Goal: Task Accomplishment & Management: Complete application form

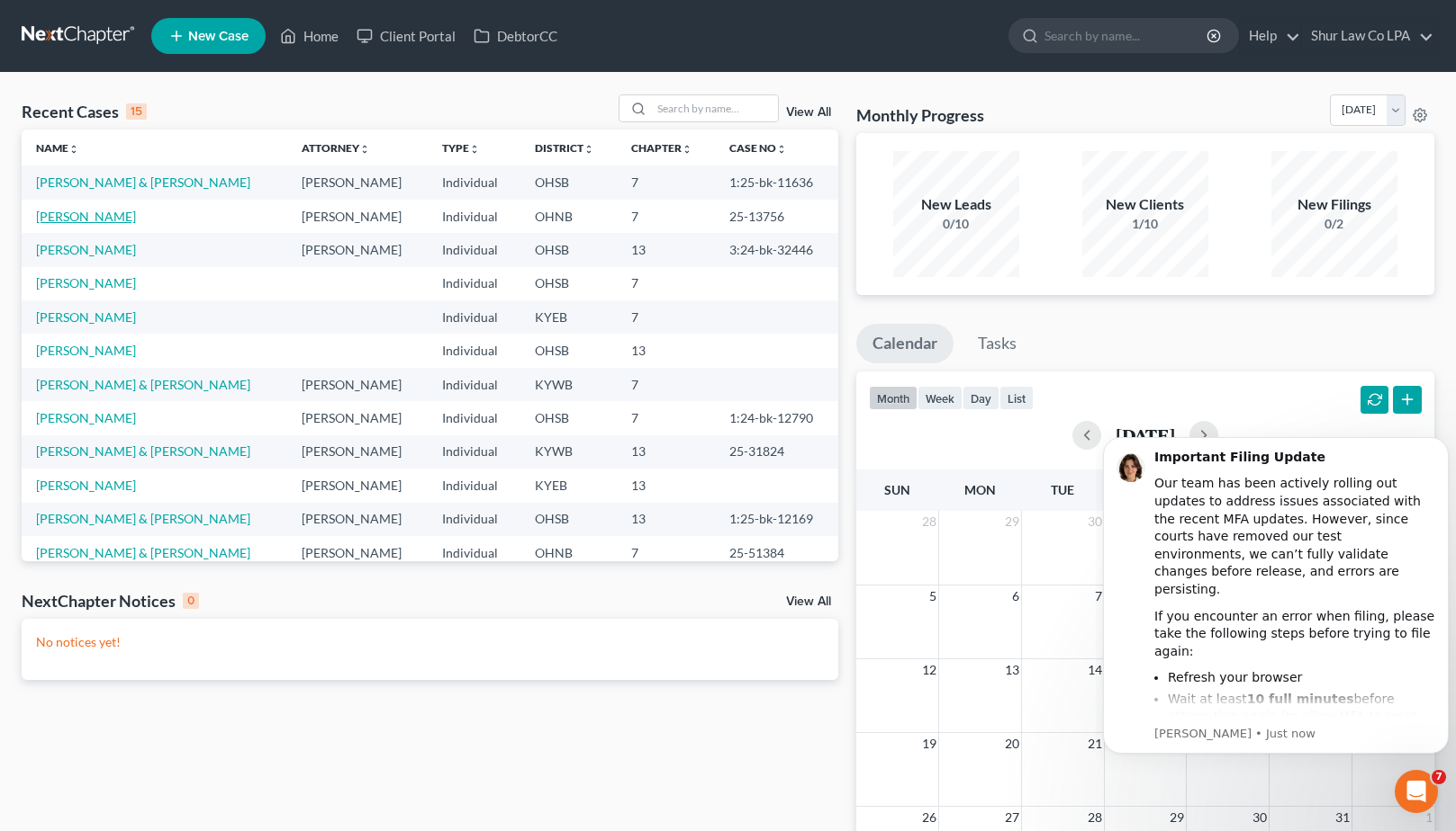
click at [100, 213] on link "[PERSON_NAME]" at bounding box center [86, 216] width 100 height 15
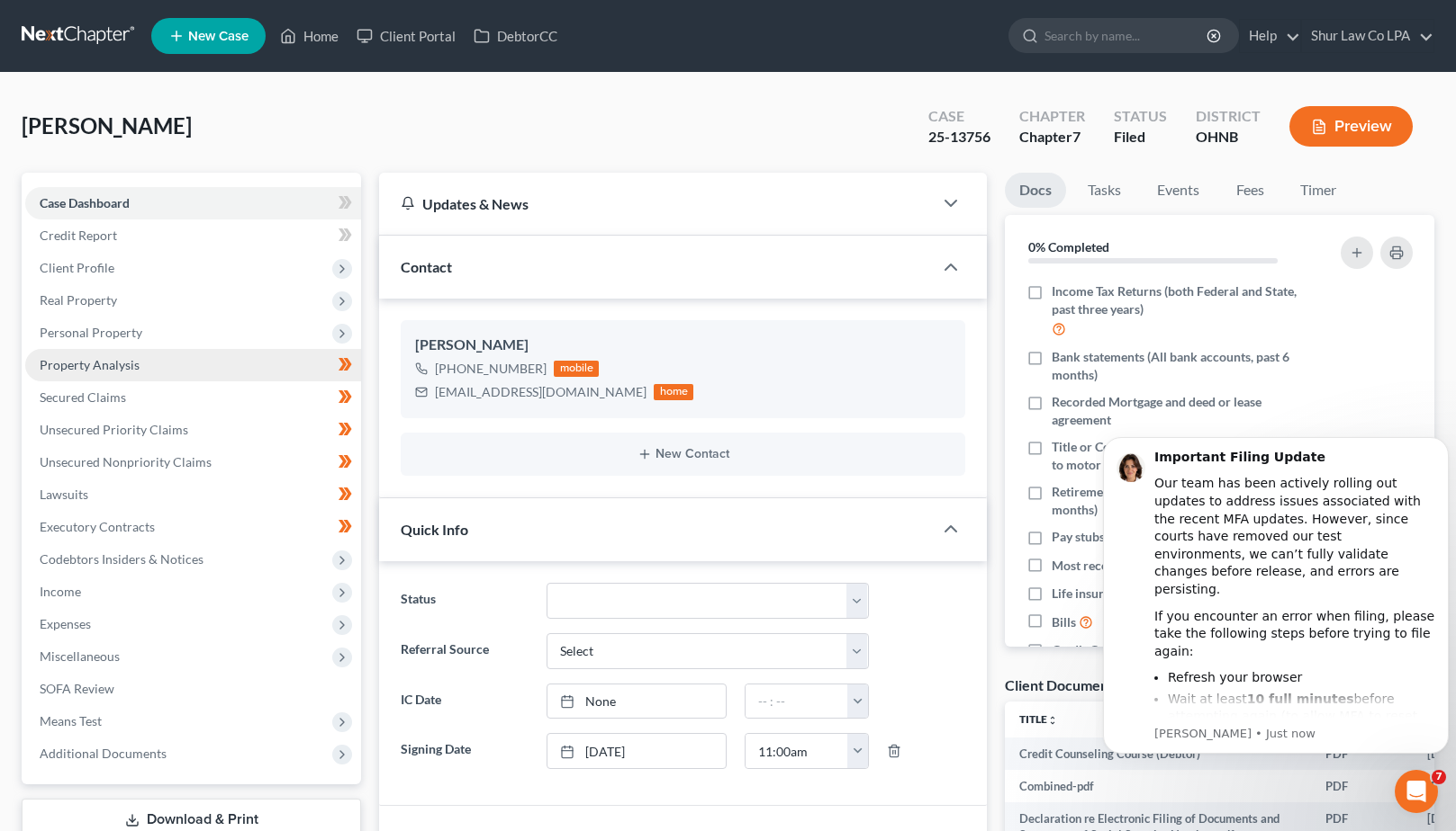
click at [100, 360] on span "Property Analysis" at bounding box center [90, 365] width 100 height 15
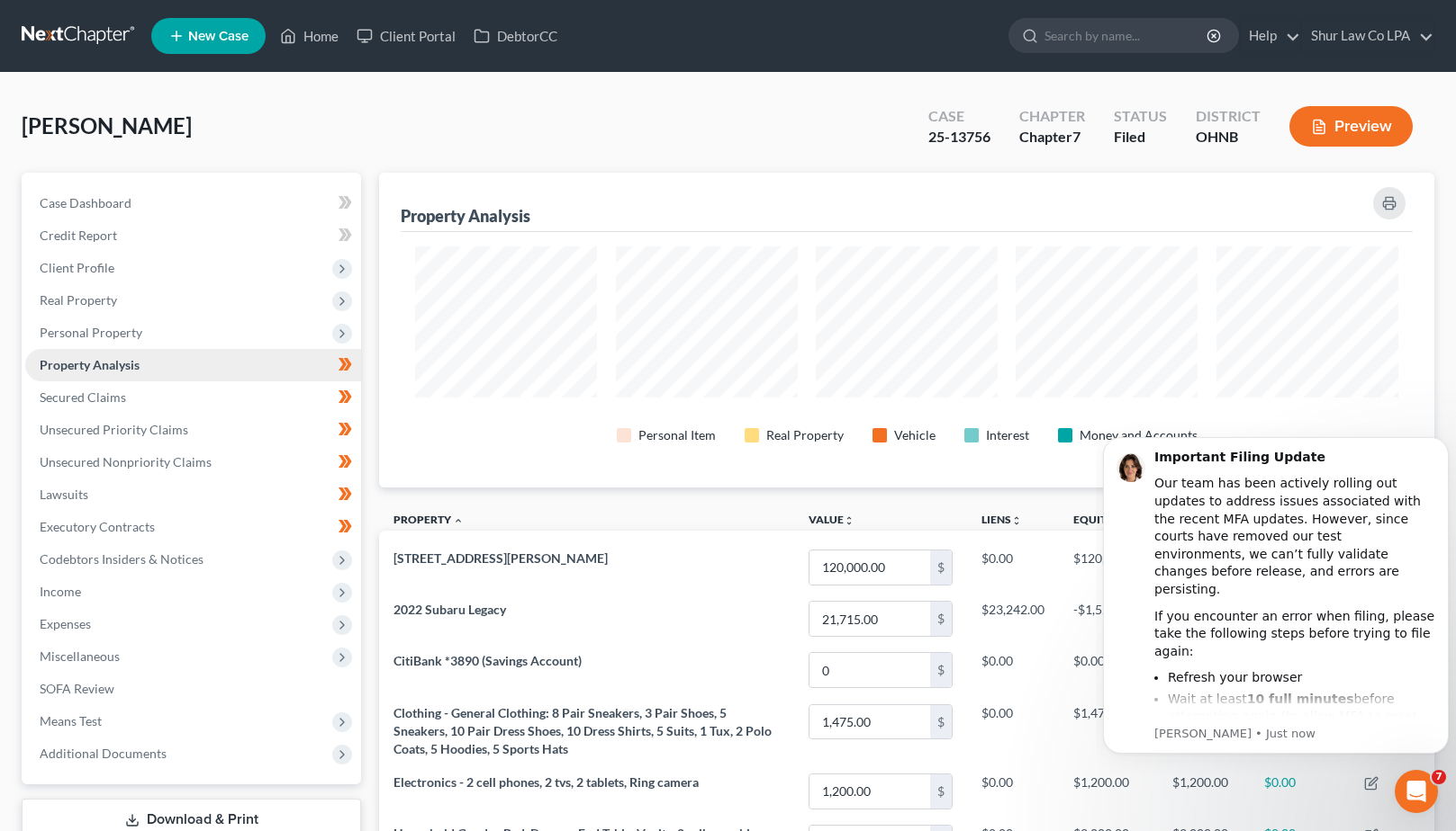
scroll to position [314, 1055]
click at [110, 398] on span "Secured Claims" at bounding box center [83, 397] width 87 height 15
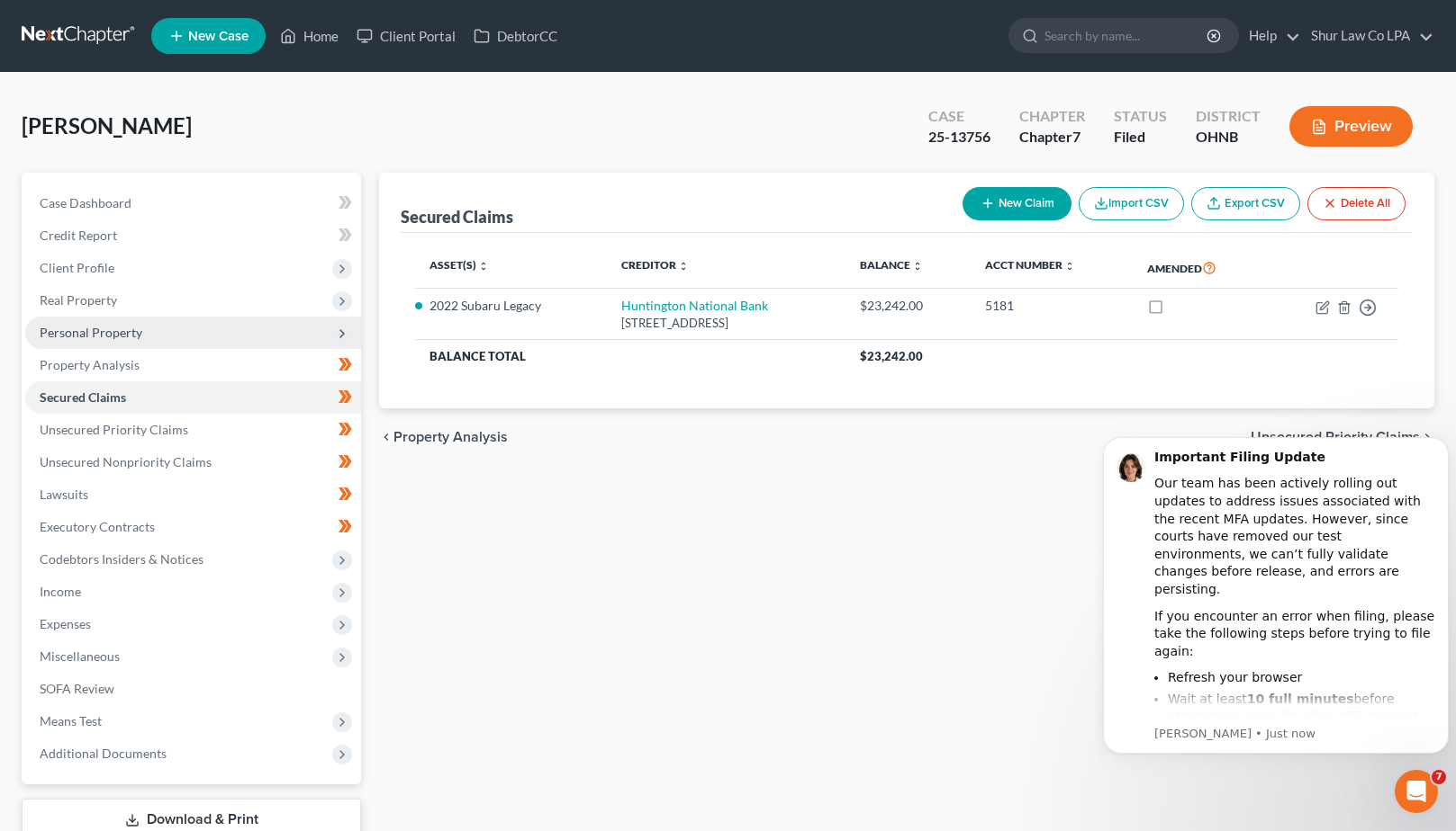
click at [104, 330] on span "Personal Property" at bounding box center [92, 333] width 103 height 15
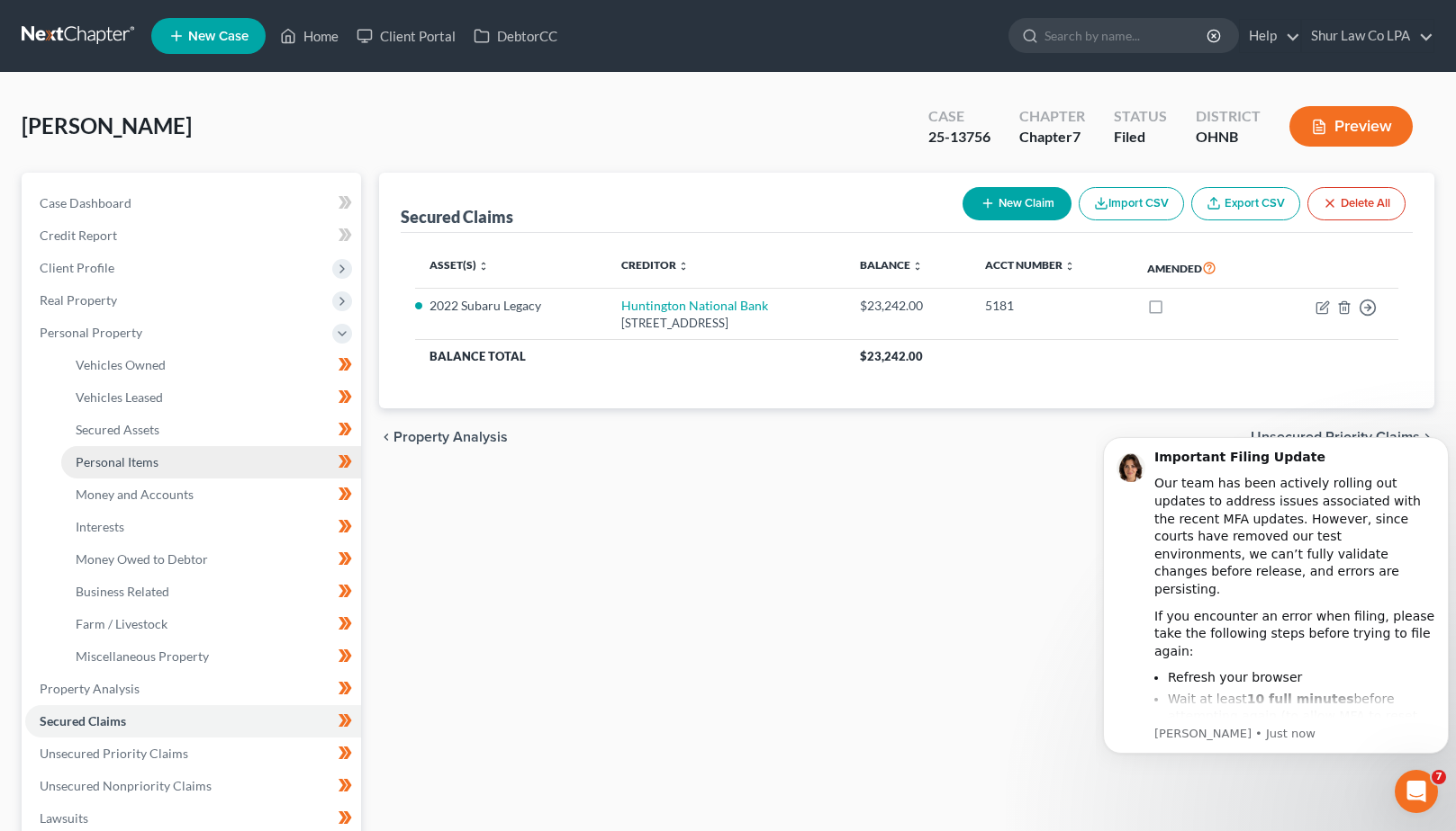
click at [128, 462] on span "Personal Items" at bounding box center [116, 462] width 83 height 15
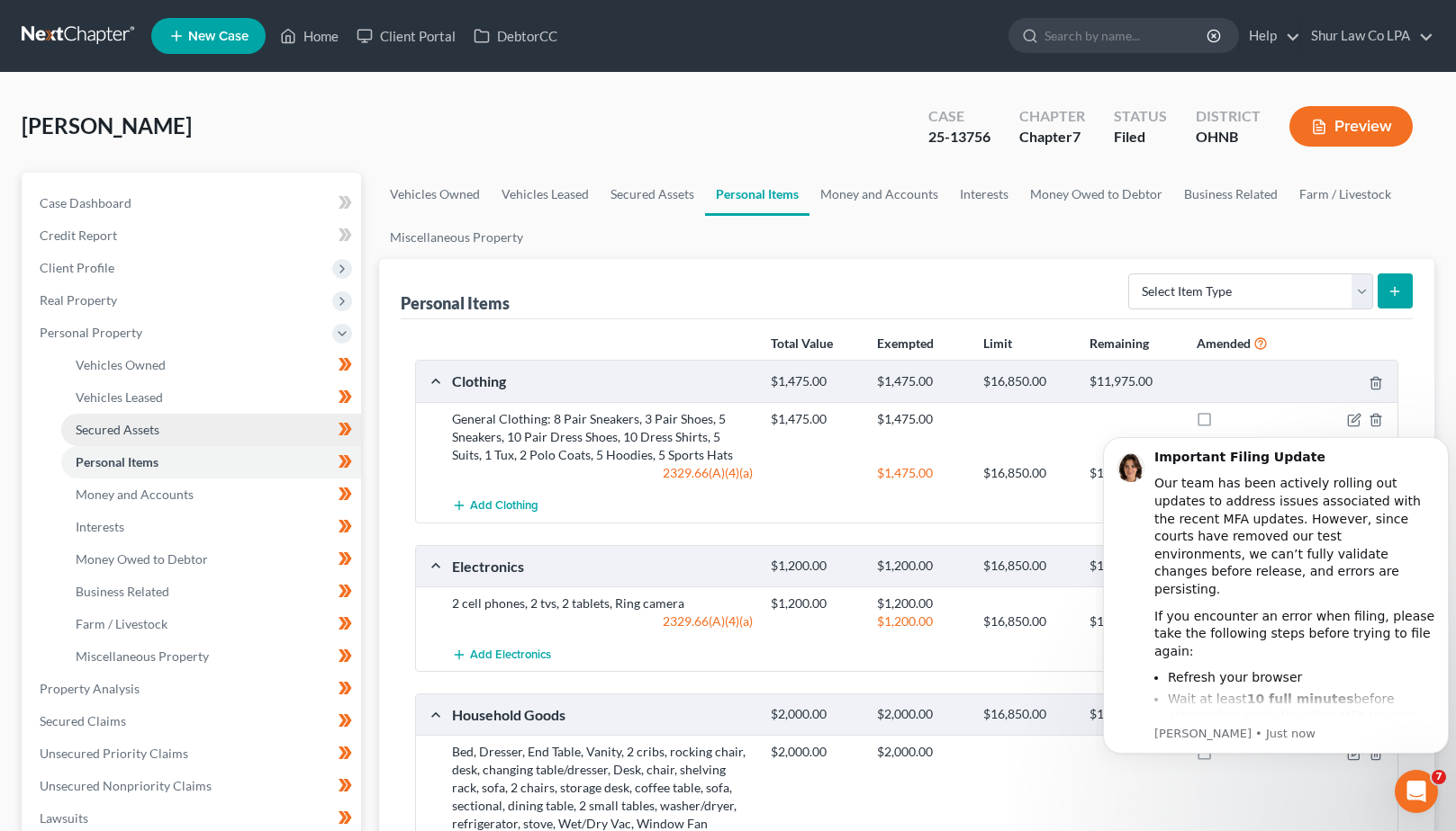
click at [123, 423] on span "Secured Assets" at bounding box center [117, 430] width 84 height 15
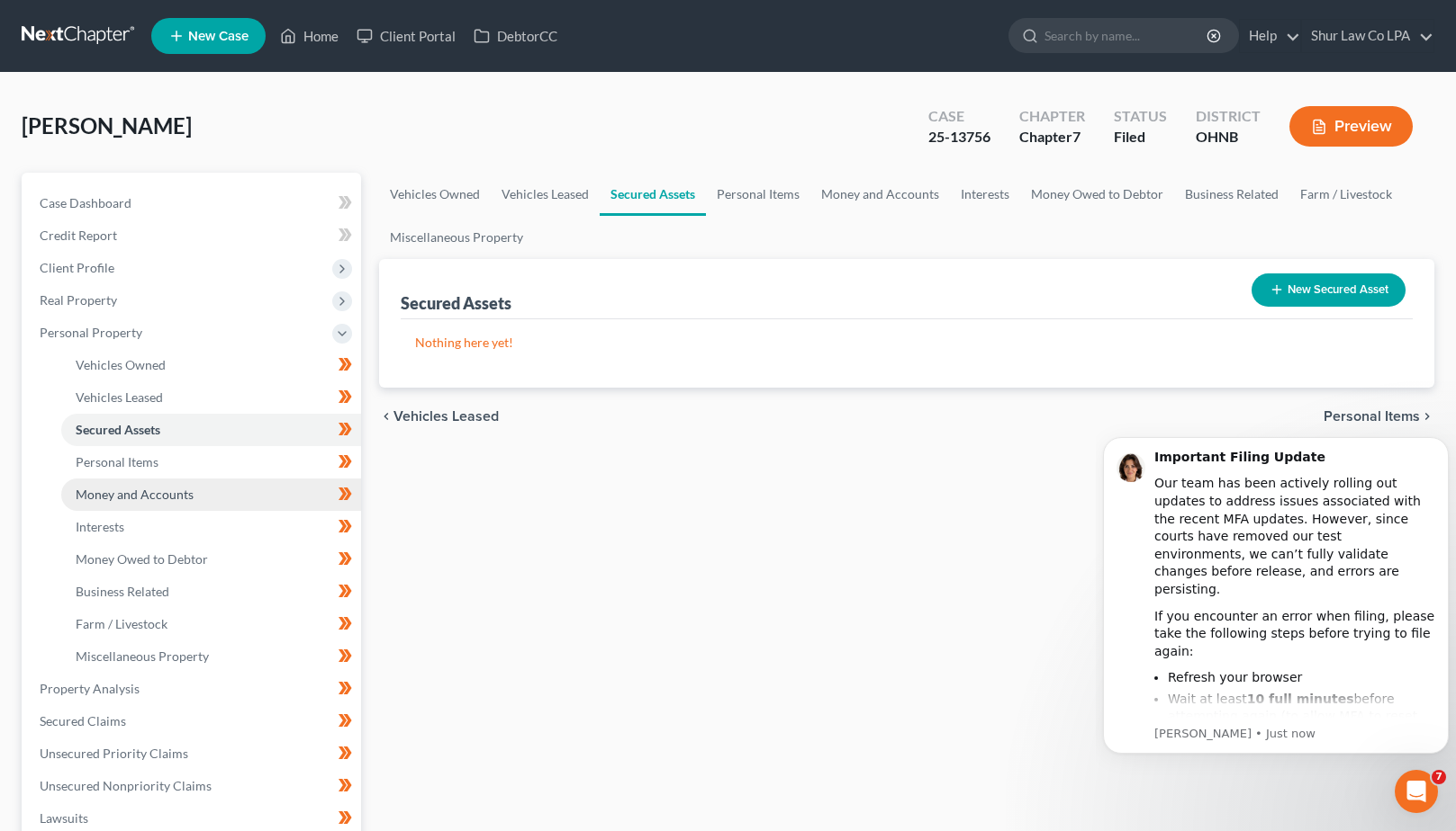
click at [126, 499] on span "Money and Accounts" at bounding box center [134, 495] width 118 height 15
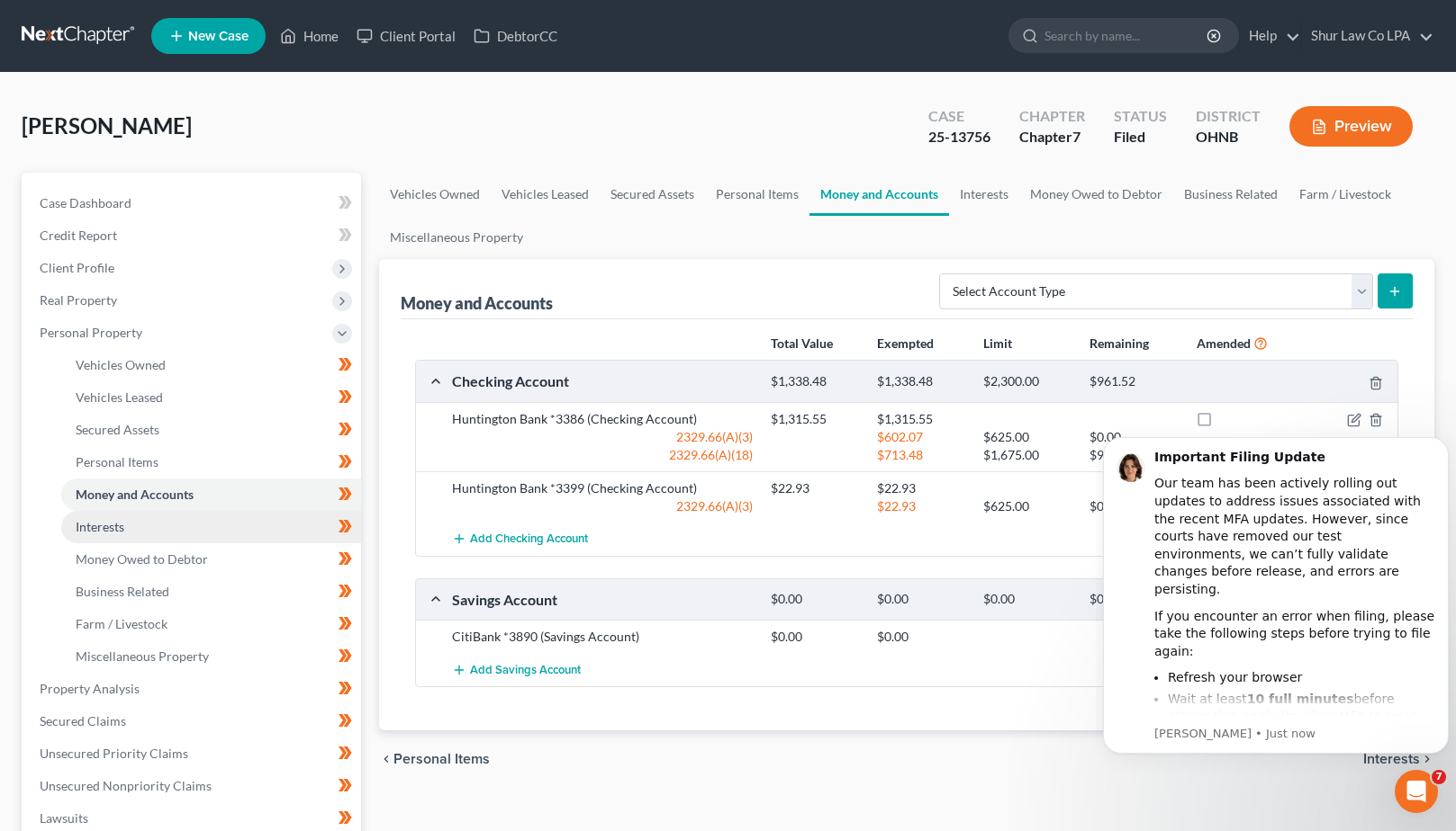
click at [122, 528] on span "Interests" at bounding box center [99, 527] width 49 height 15
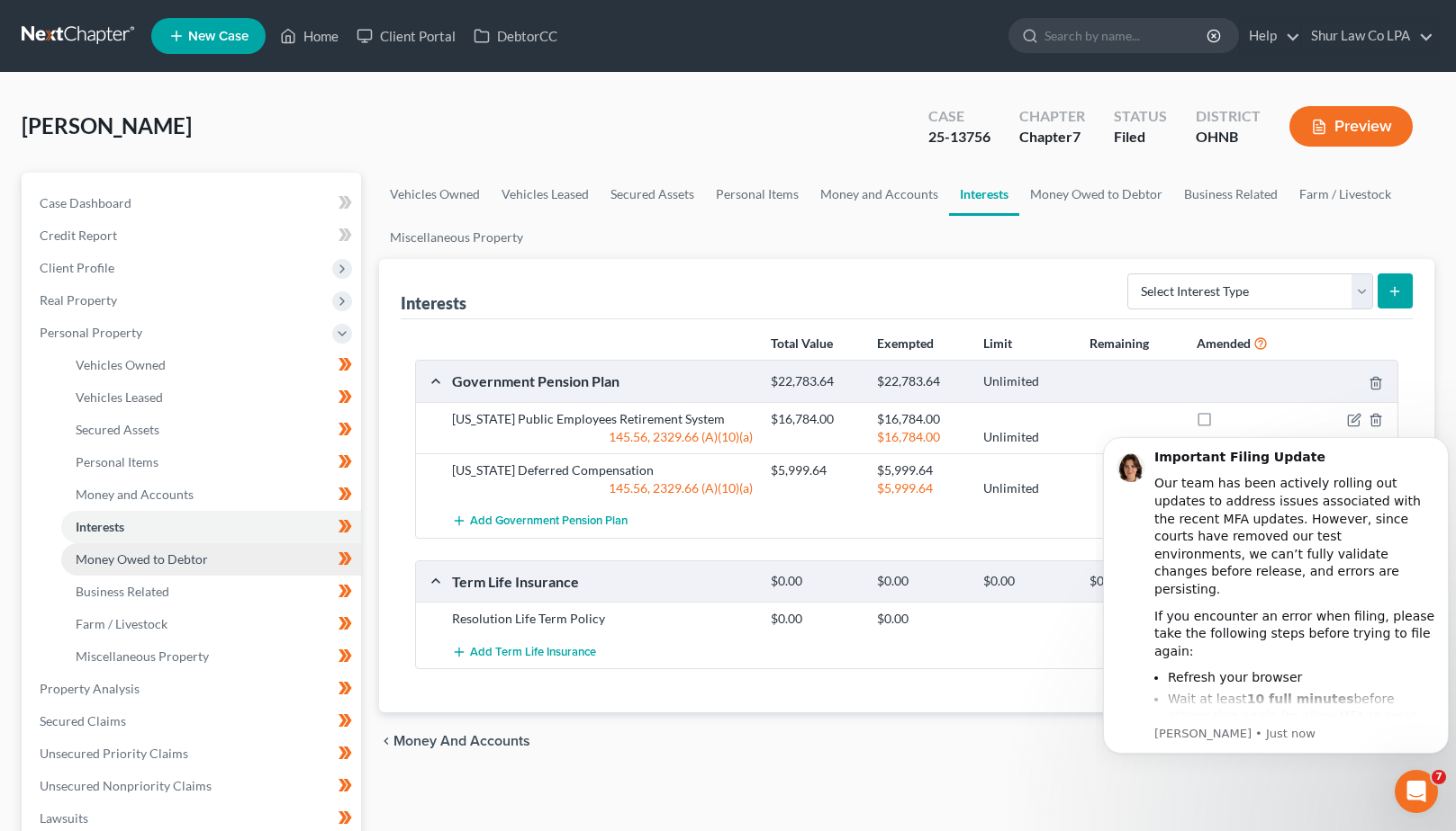
click at [186, 557] on span "Money Owed to Debtor" at bounding box center [141, 559] width 133 height 15
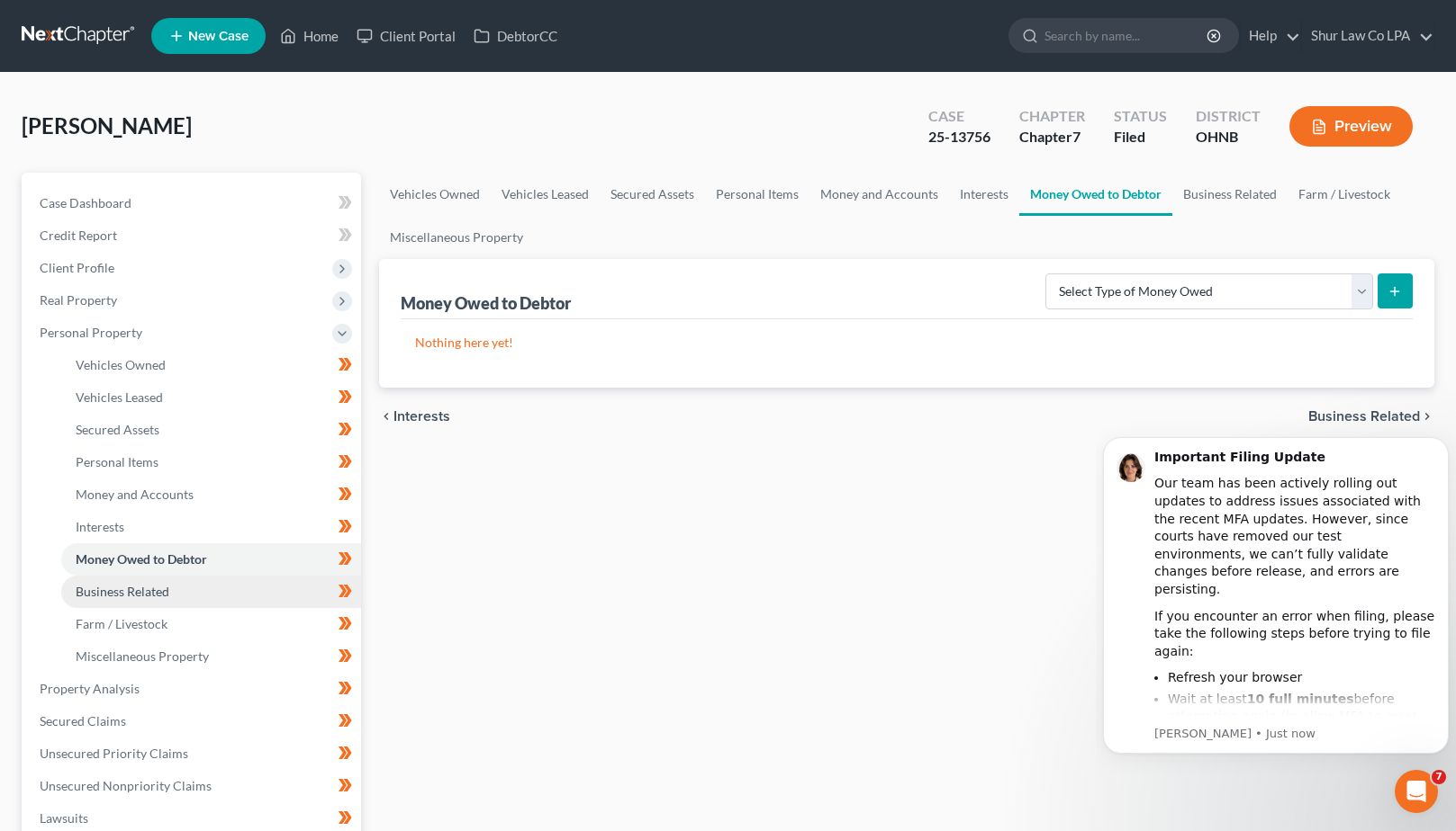
click at [133, 589] on span "Business Related" at bounding box center [122, 592] width 93 height 15
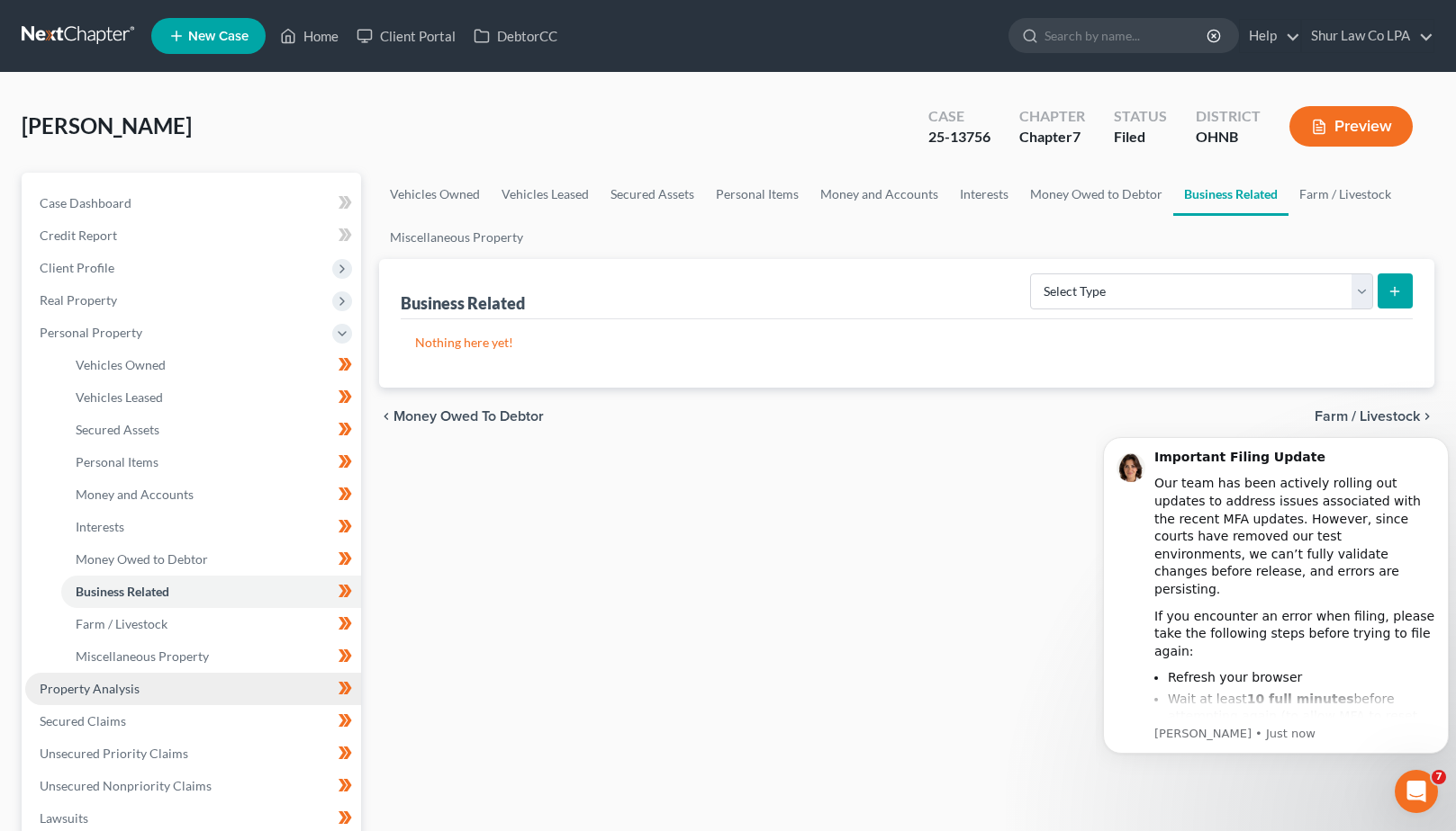
click at [81, 683] on span "Property Analysis" at bounding box center [90, 689] width 100 height 15
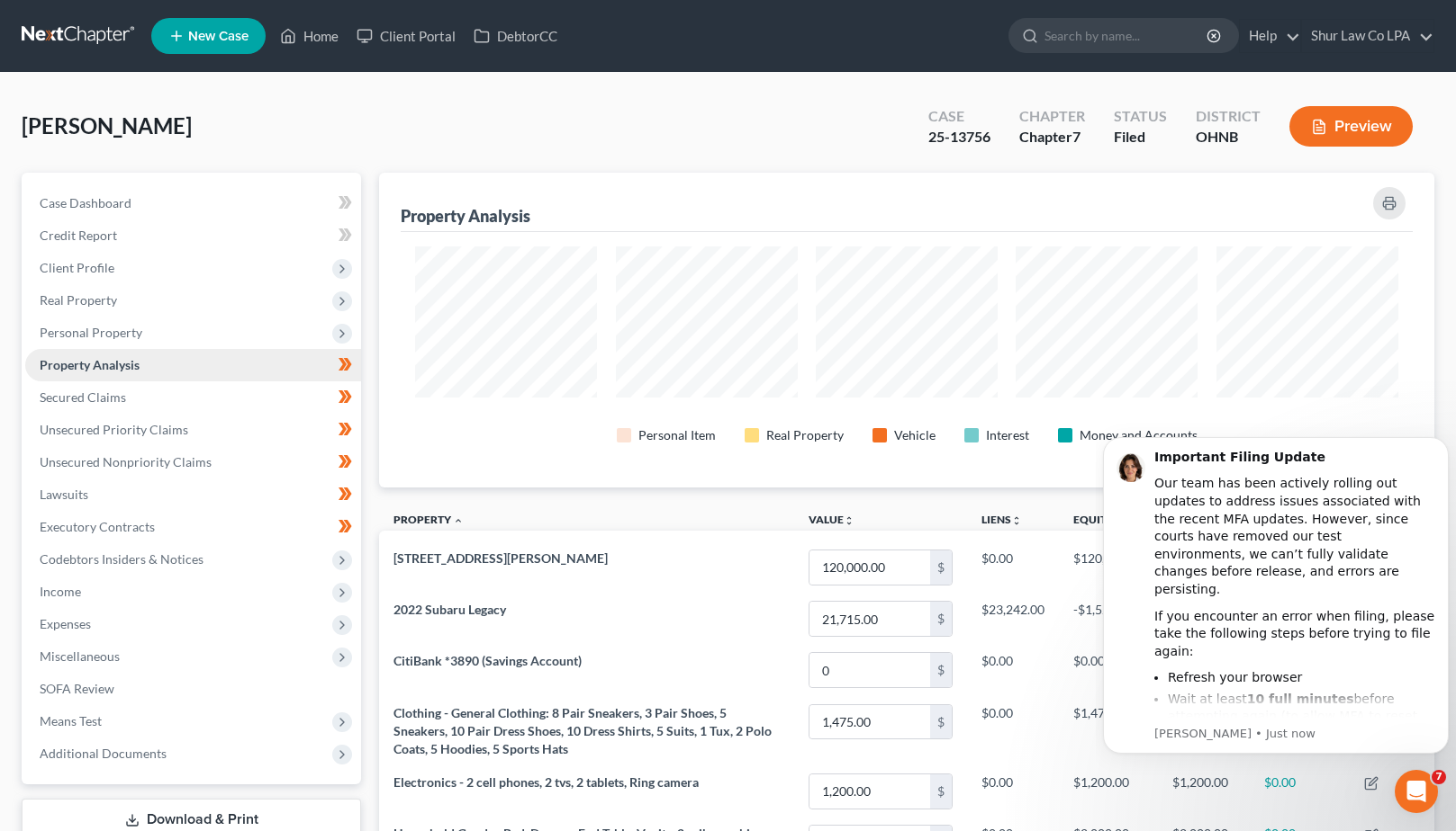
scroll to position [314, 1055]
click at [127, 397] on link "Secured Claims" at bounding box center [193, 397] width 336 height 32
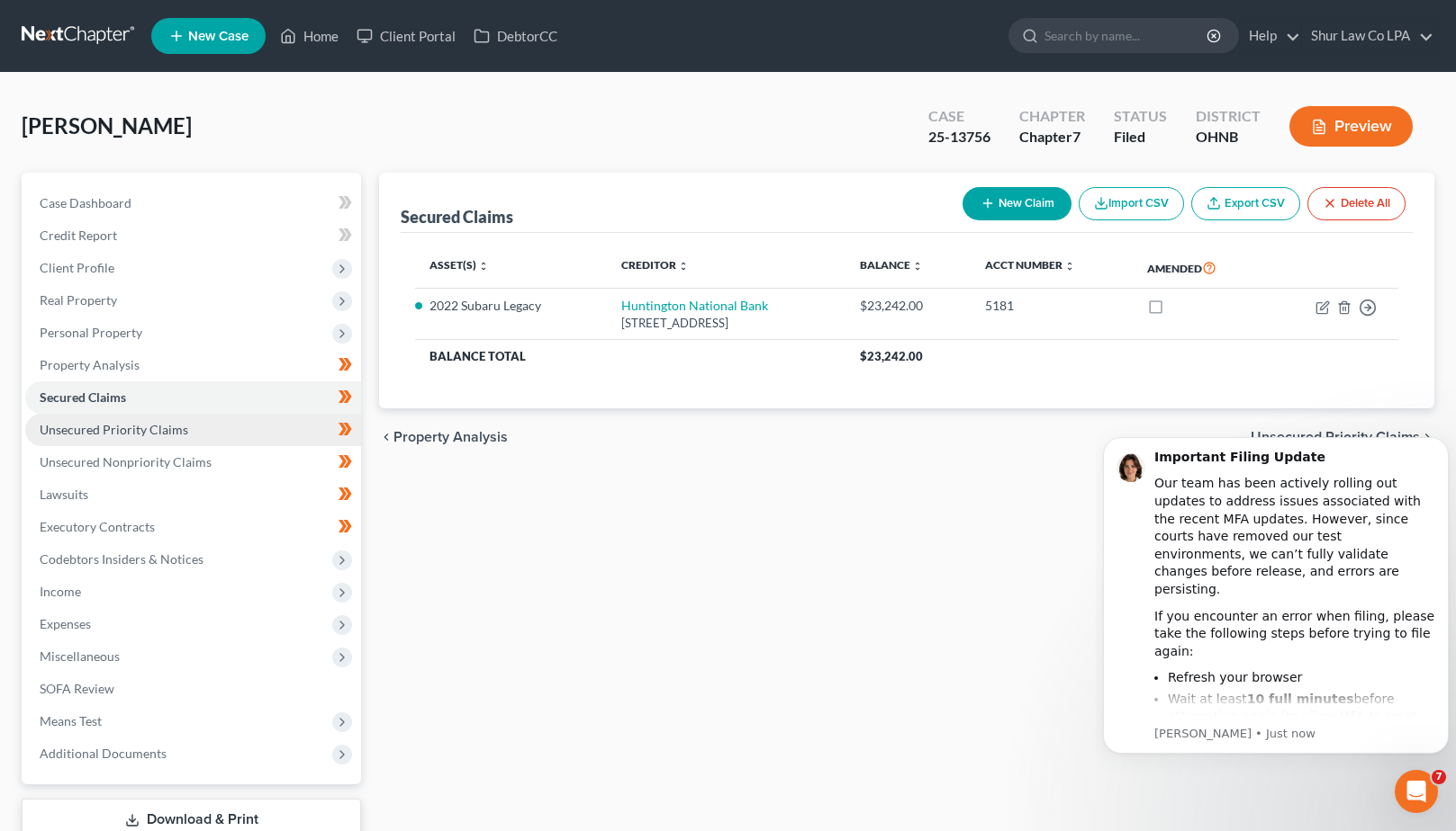
click at [127, 416] on link "Unsecured Priority Claims" at bounding box center [193, 430] width 336 height 32
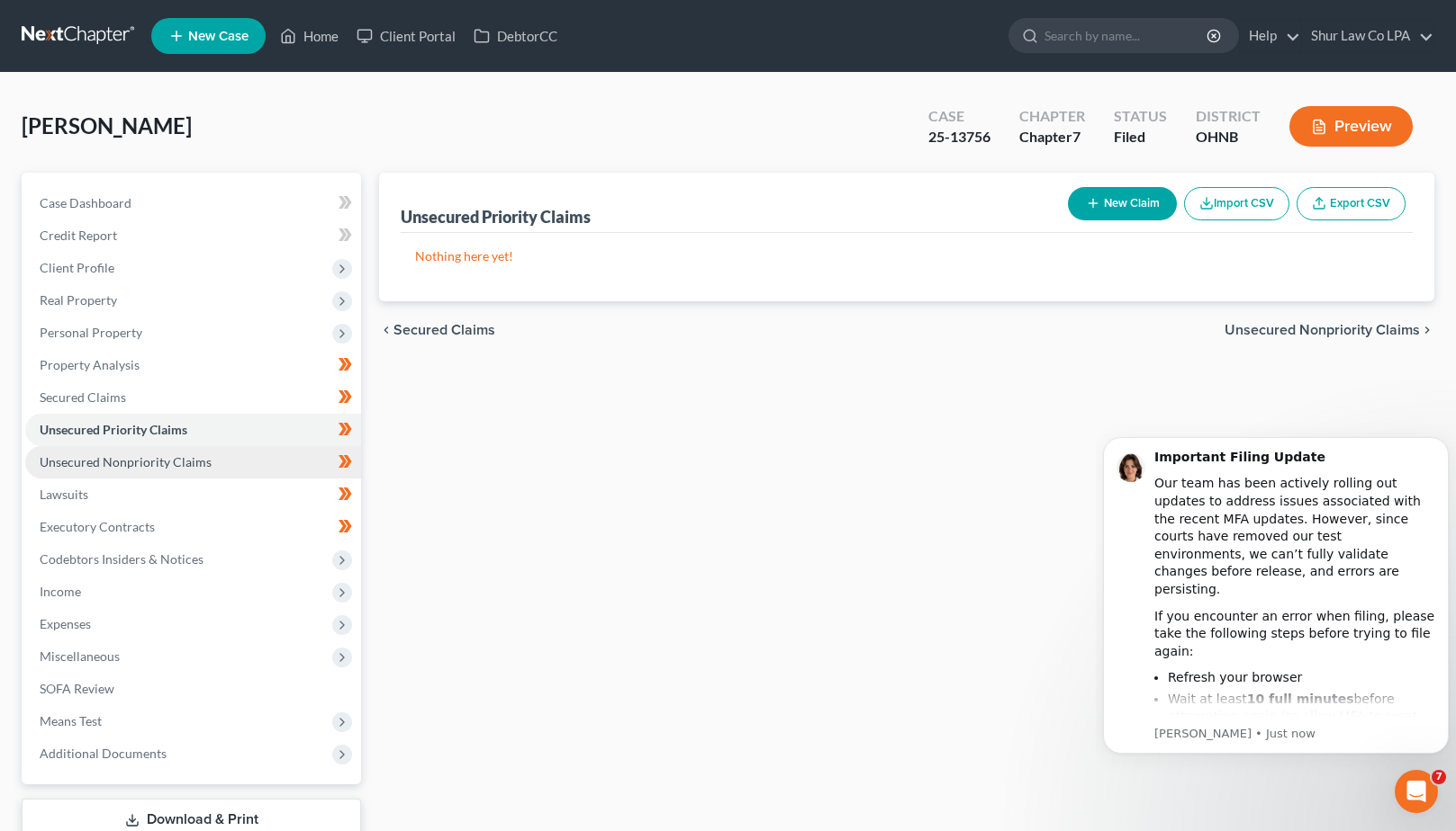
click at [136, 461] on span "Unsecured Nonpriority Claims" at bounding box center [126, 462] width 172 height 15
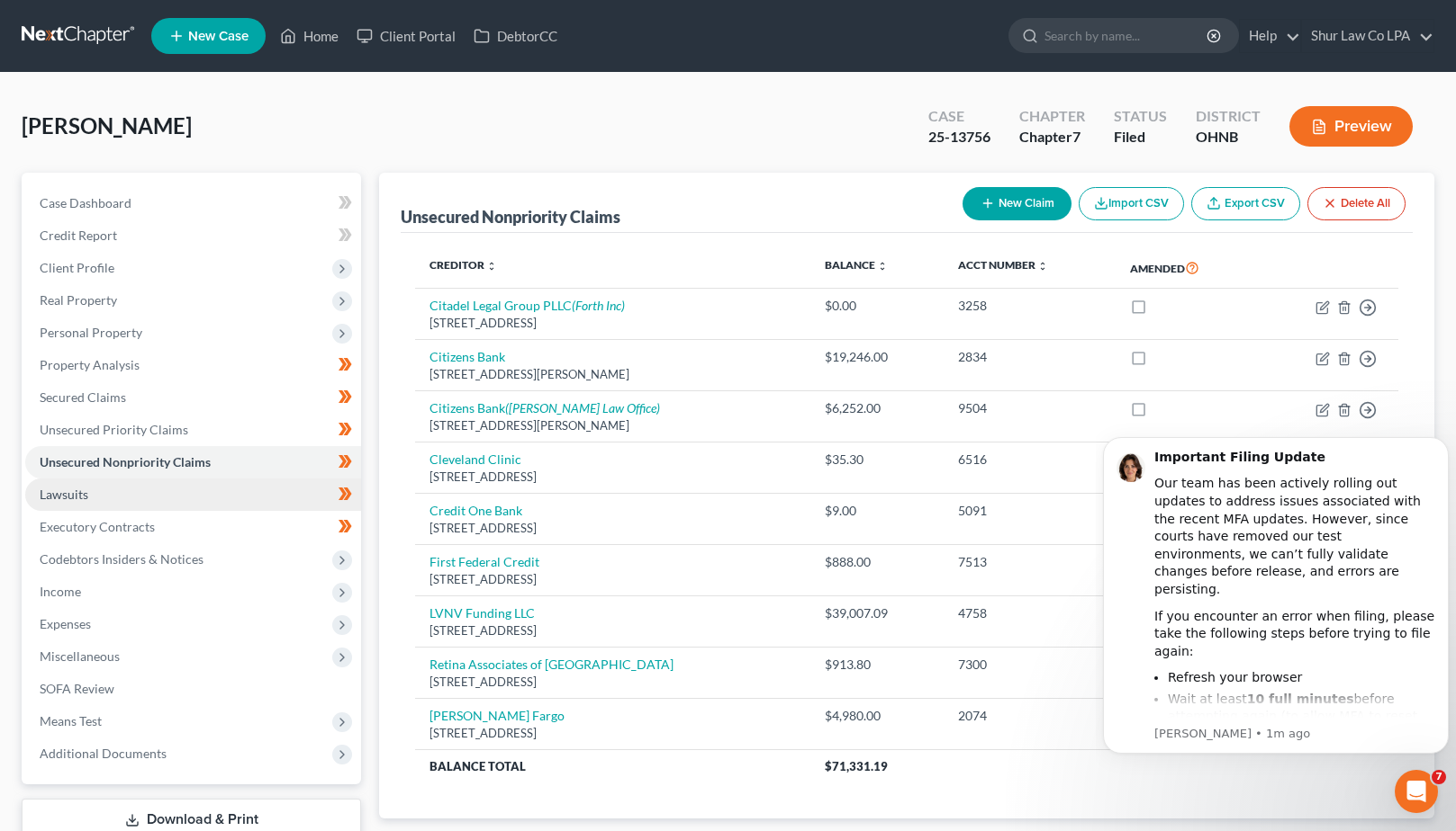
click at [114, 488] on link "Lawsuits" at bounding box center [193, 495] width 336 height 32
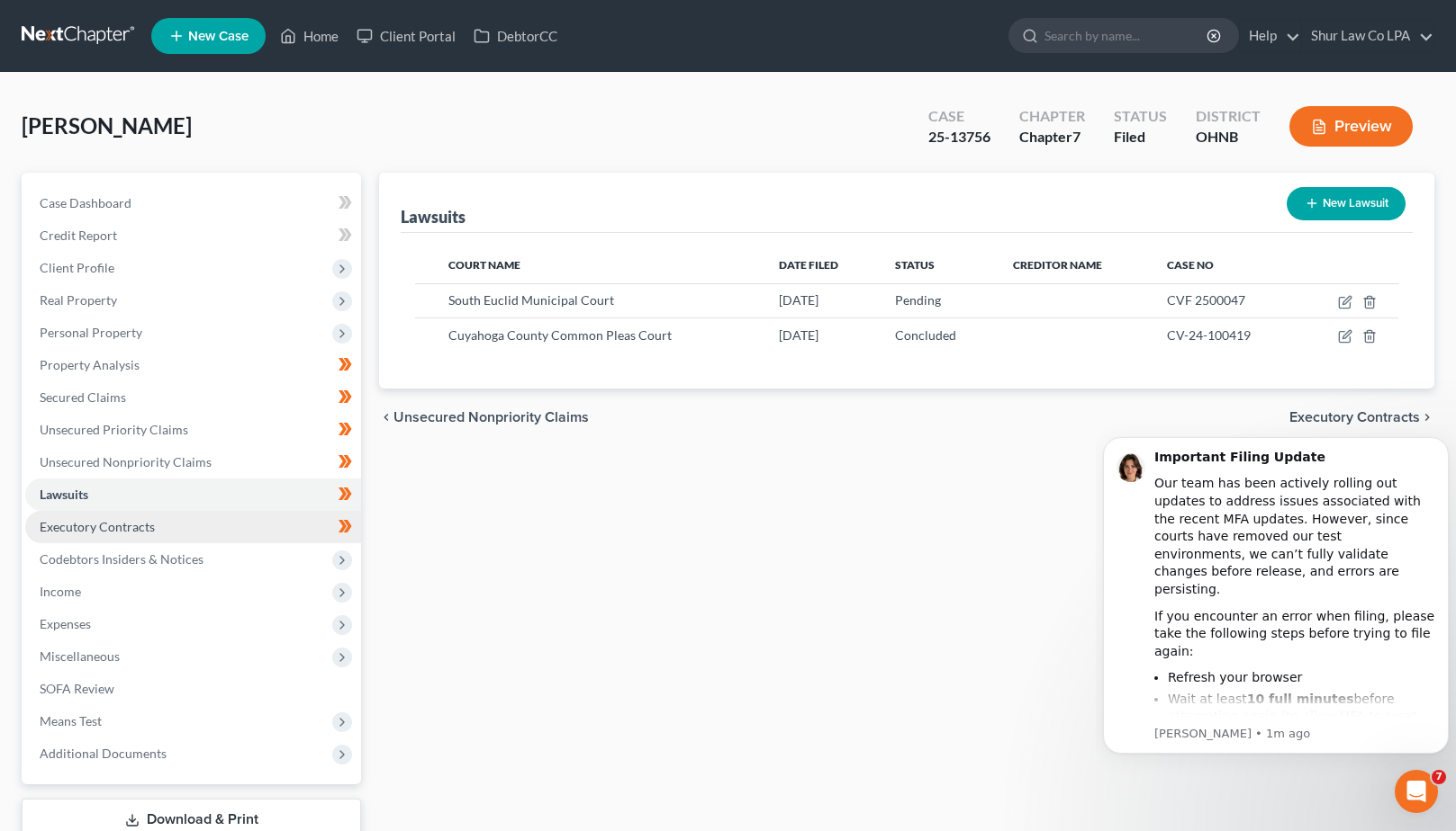
click at [127, 521] on span "Executory Contracts" at bounding box center [97, 527] width 115 height 15
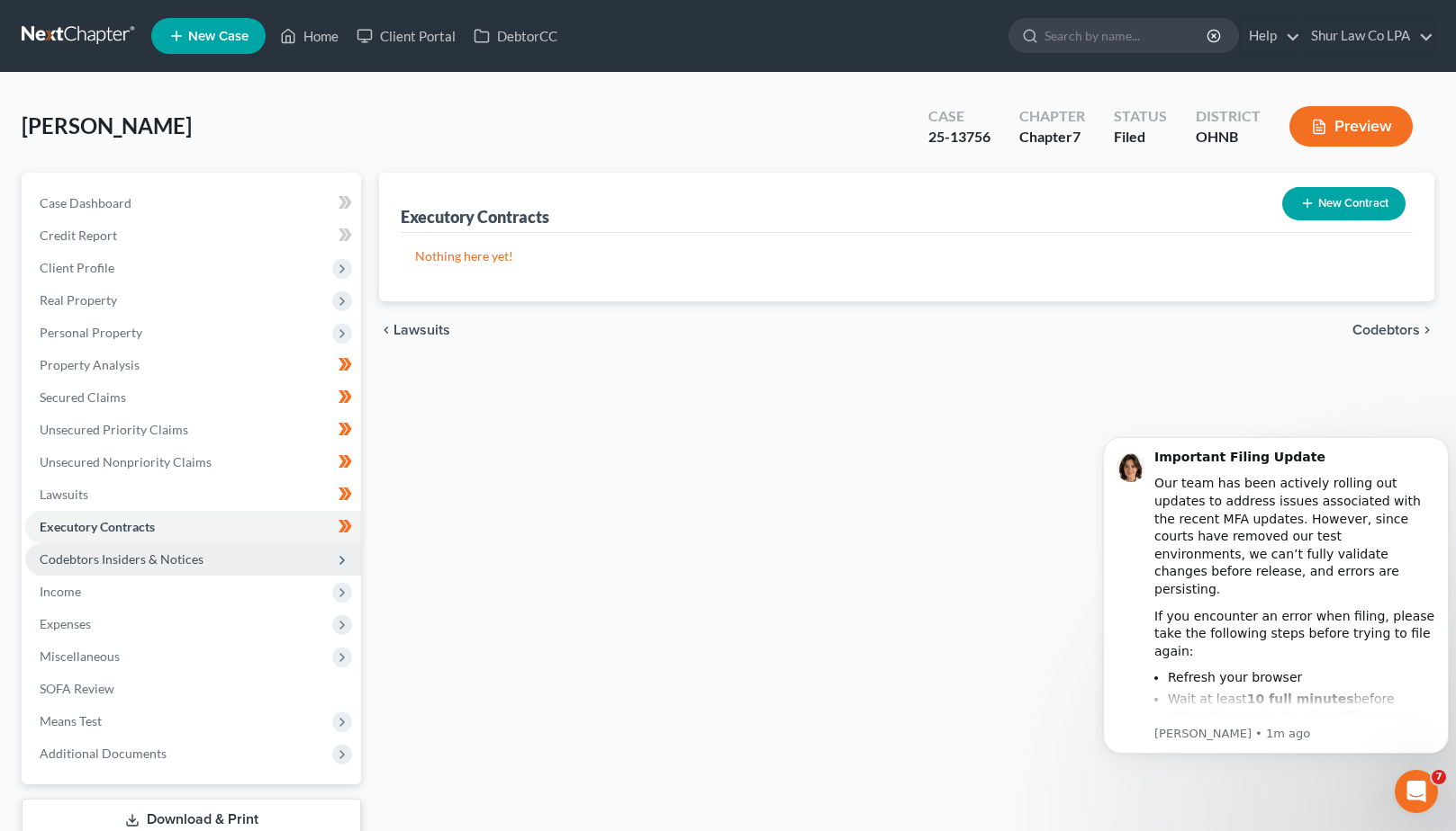
click at [157, 559] on span "Codebtors Insiders & Notices" at bounding box center [122, 559] width 164 height 15
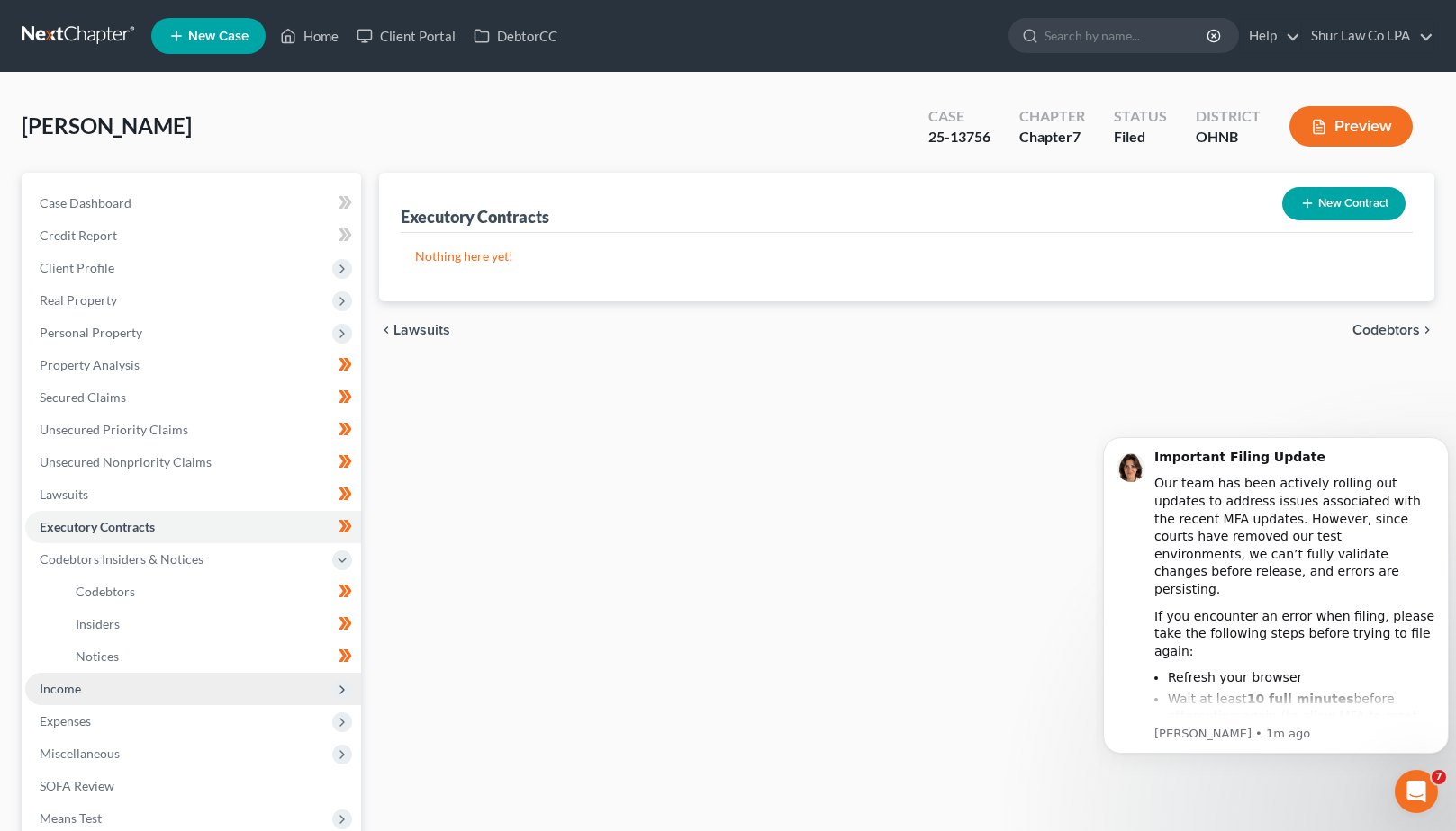
click at [62, 683] on span "Income" at bounding box center [60, 689] width 41 height 15
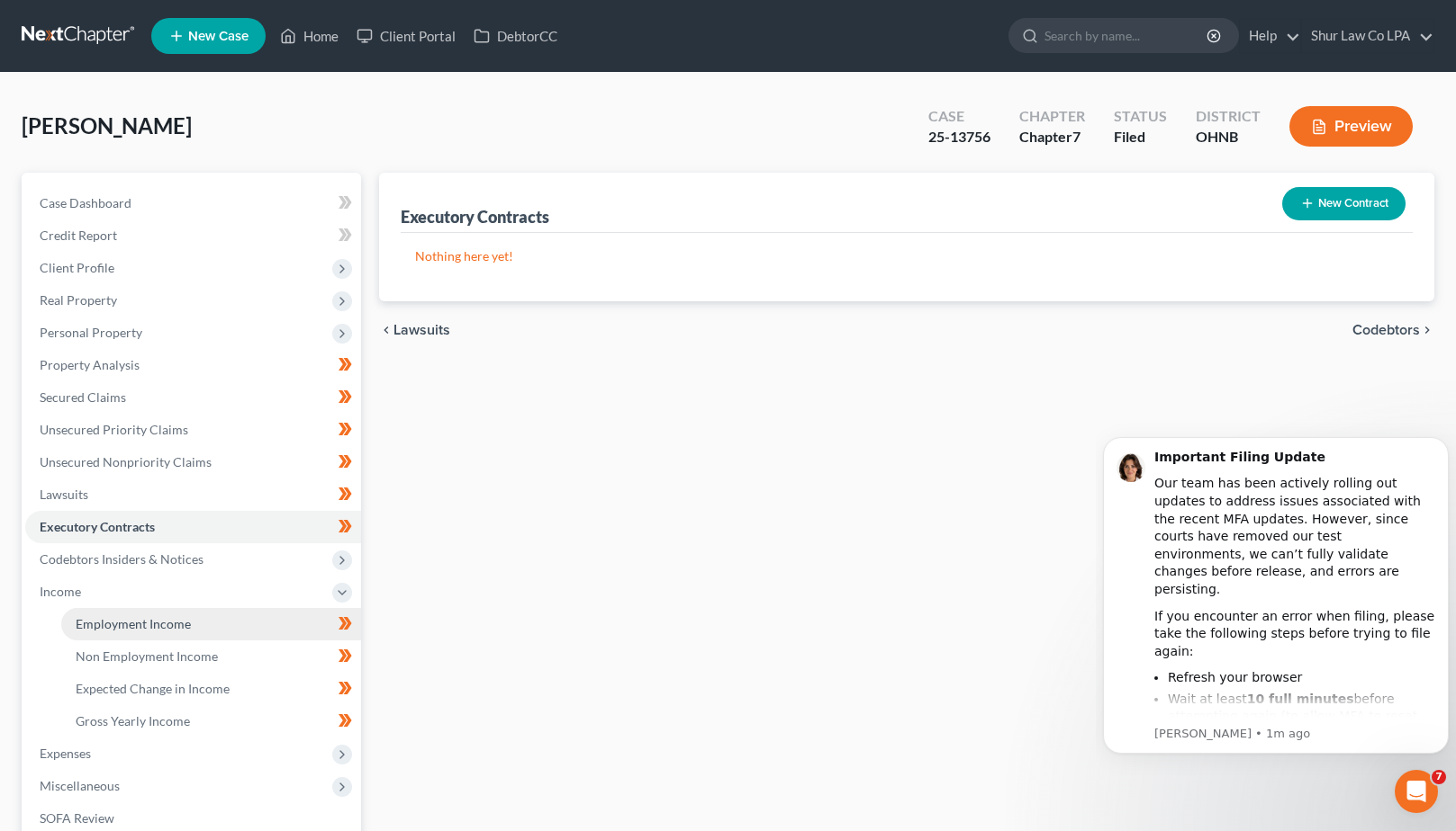
click at [152, 624] on span "Employment Income" at bounding box center [133, 624] width 115 height 15
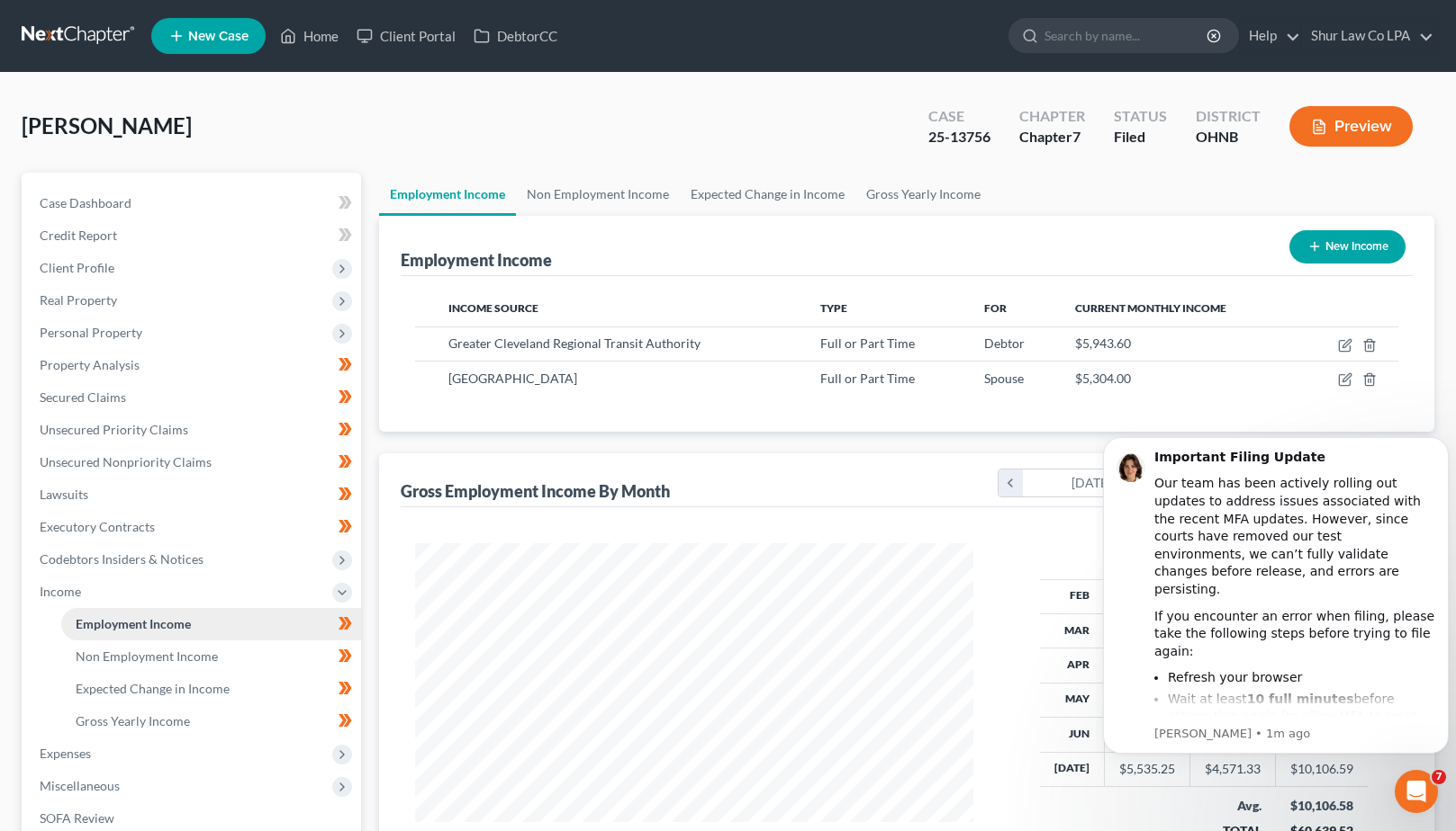
scroll to position [323, 594]
click at [1441, 441] on icon "Dismiss notification" at bounding box center [1443, 442] width 7 height 7
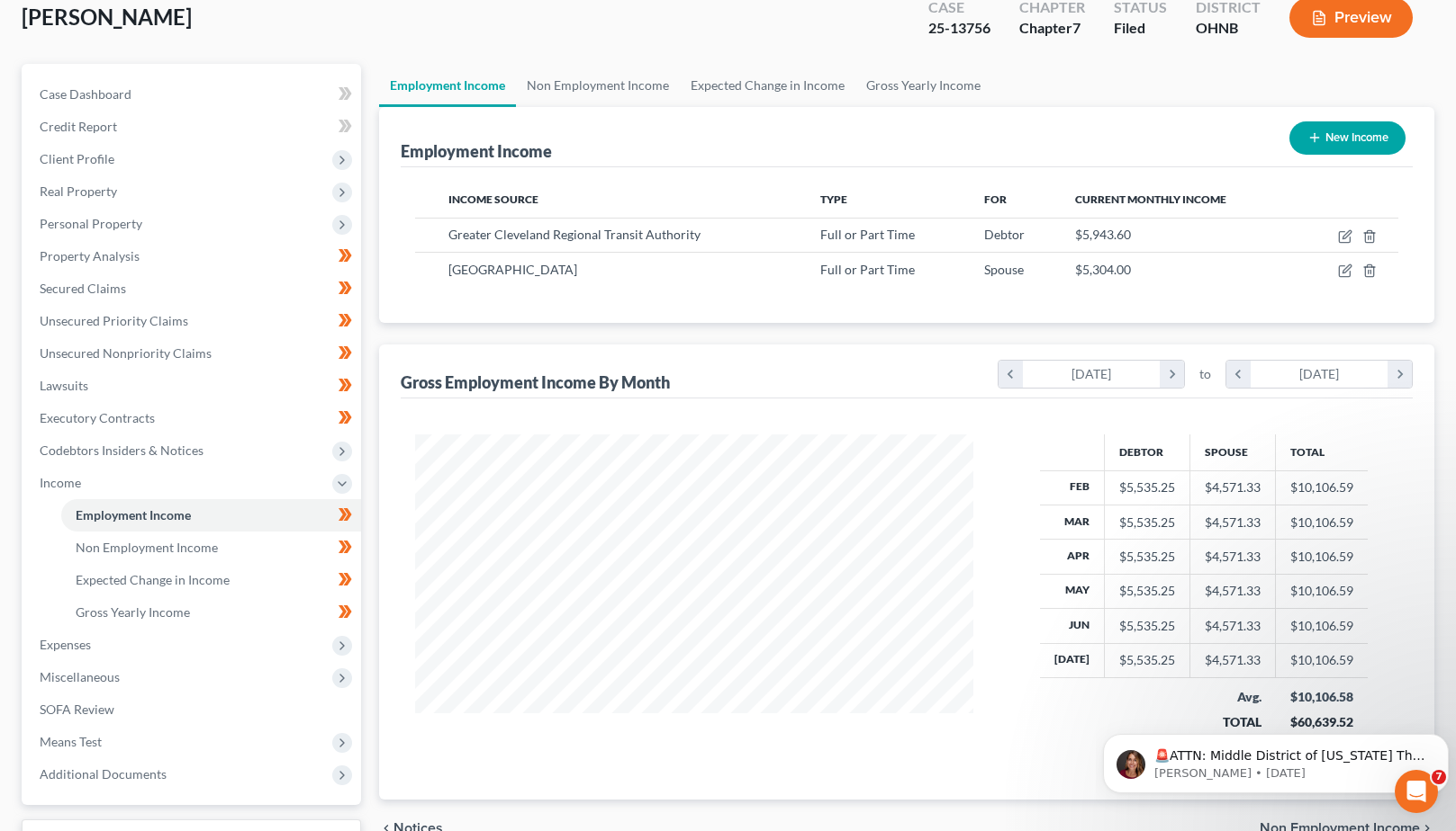
scroll to position [119, 0]
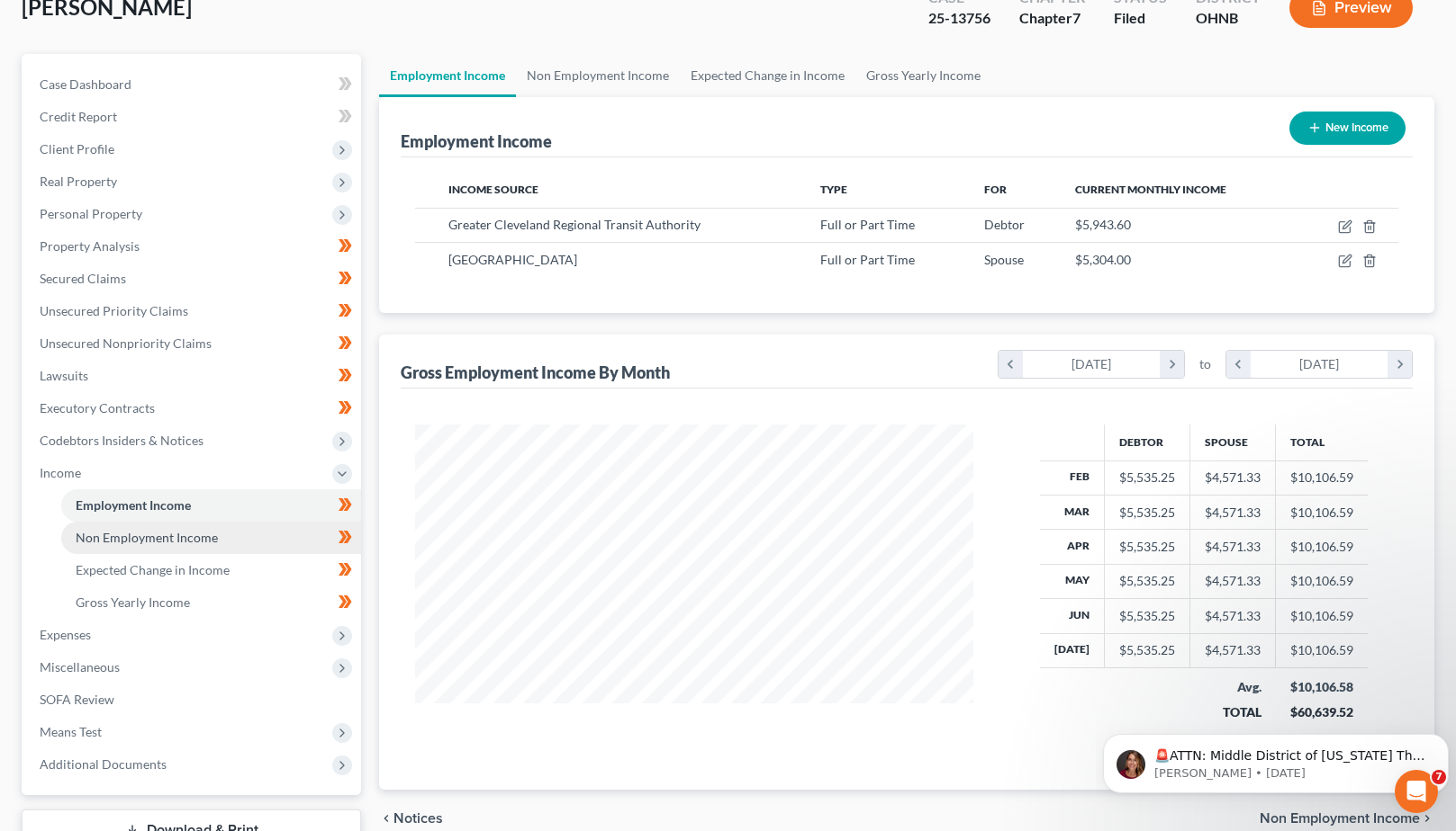
click at [113, 536] on span "Non Employment Income" at bounding box center [146, 537] width 142 height 15
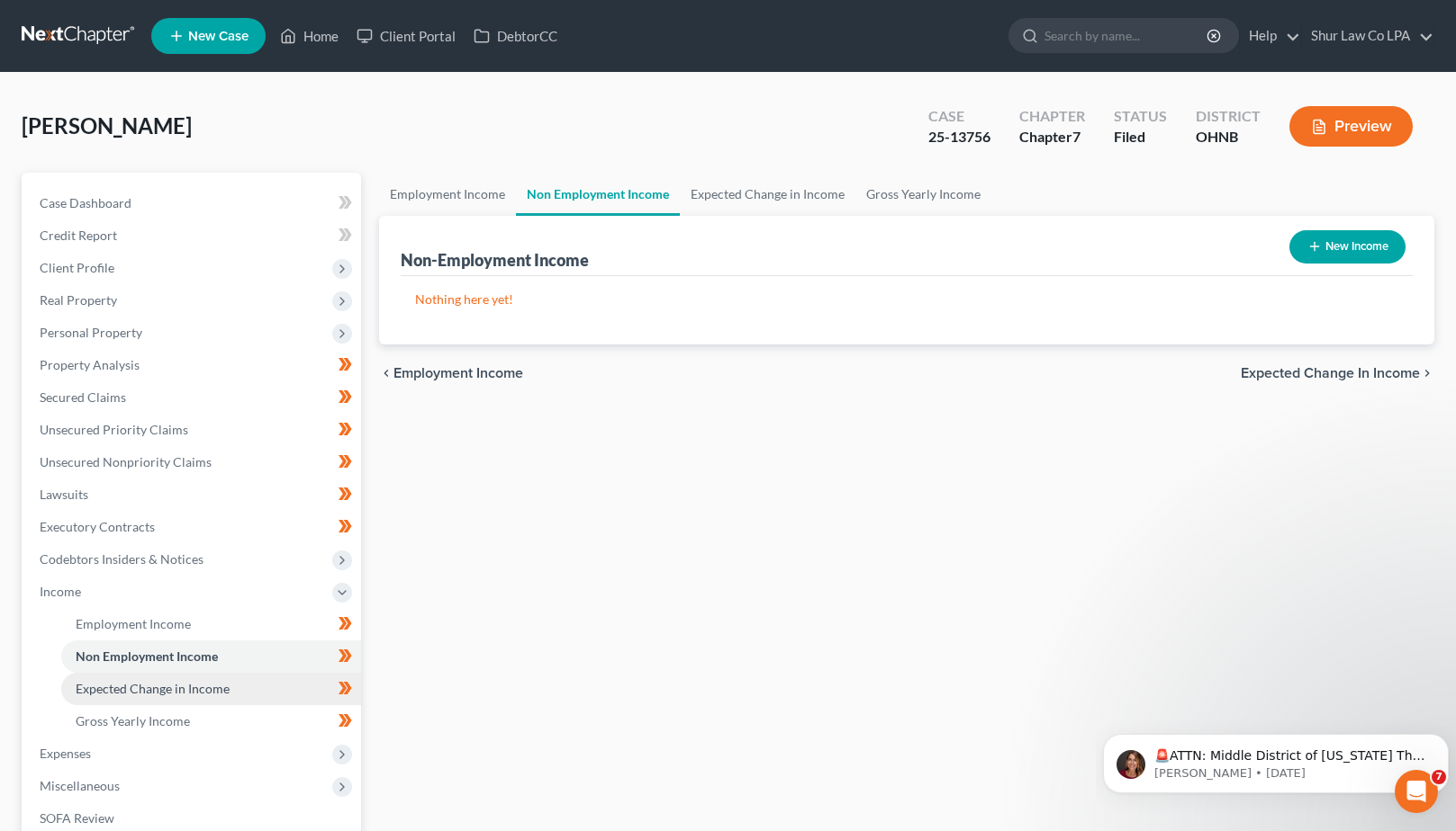
click at [161, 691] on span "Expected Change in Income" at bounding box center [152, 689] width 154 height 15
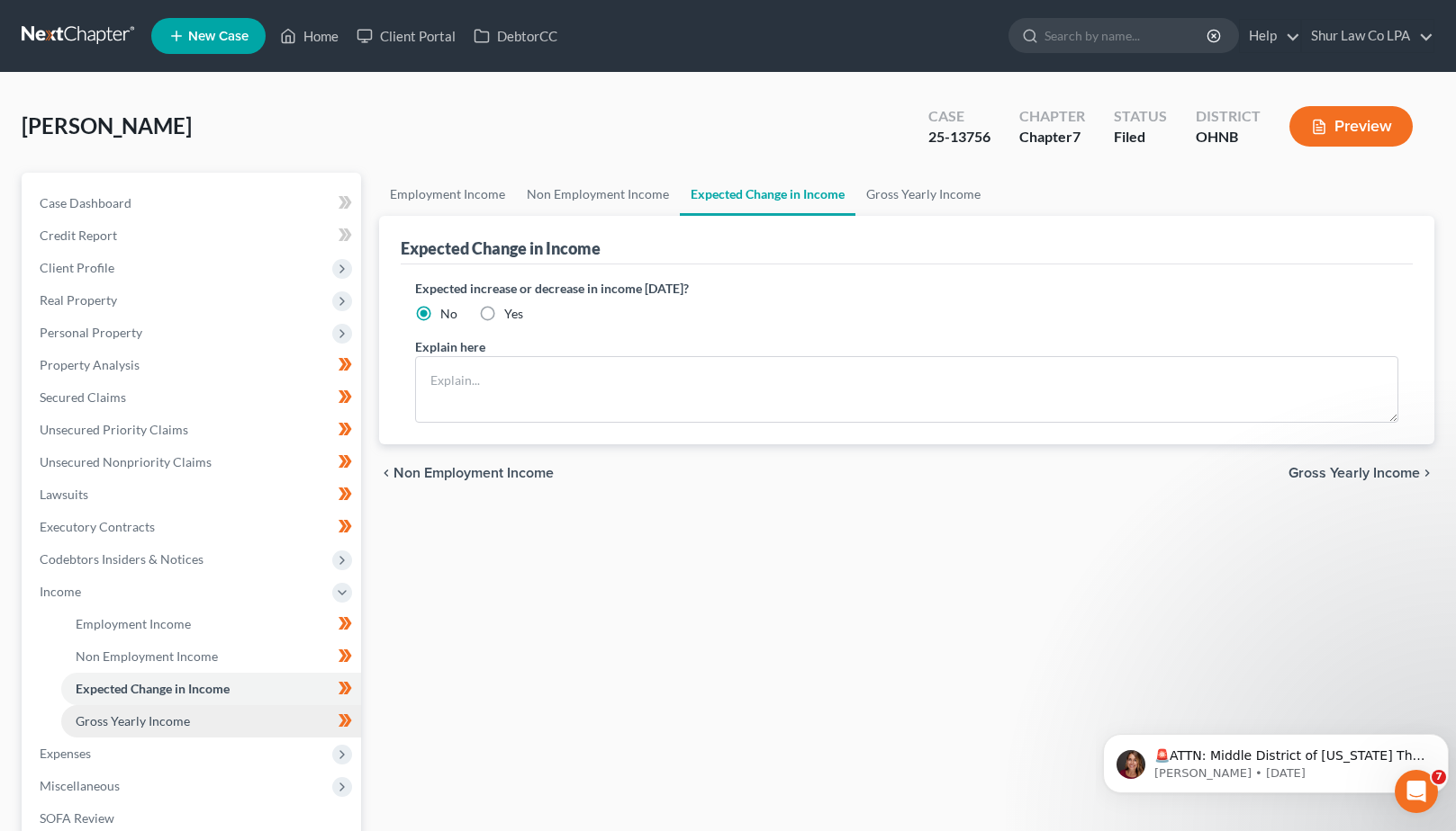
click at [166, 720] on span "Gross Yearly Income" at bounding box center [133, 721] width 114 height 15
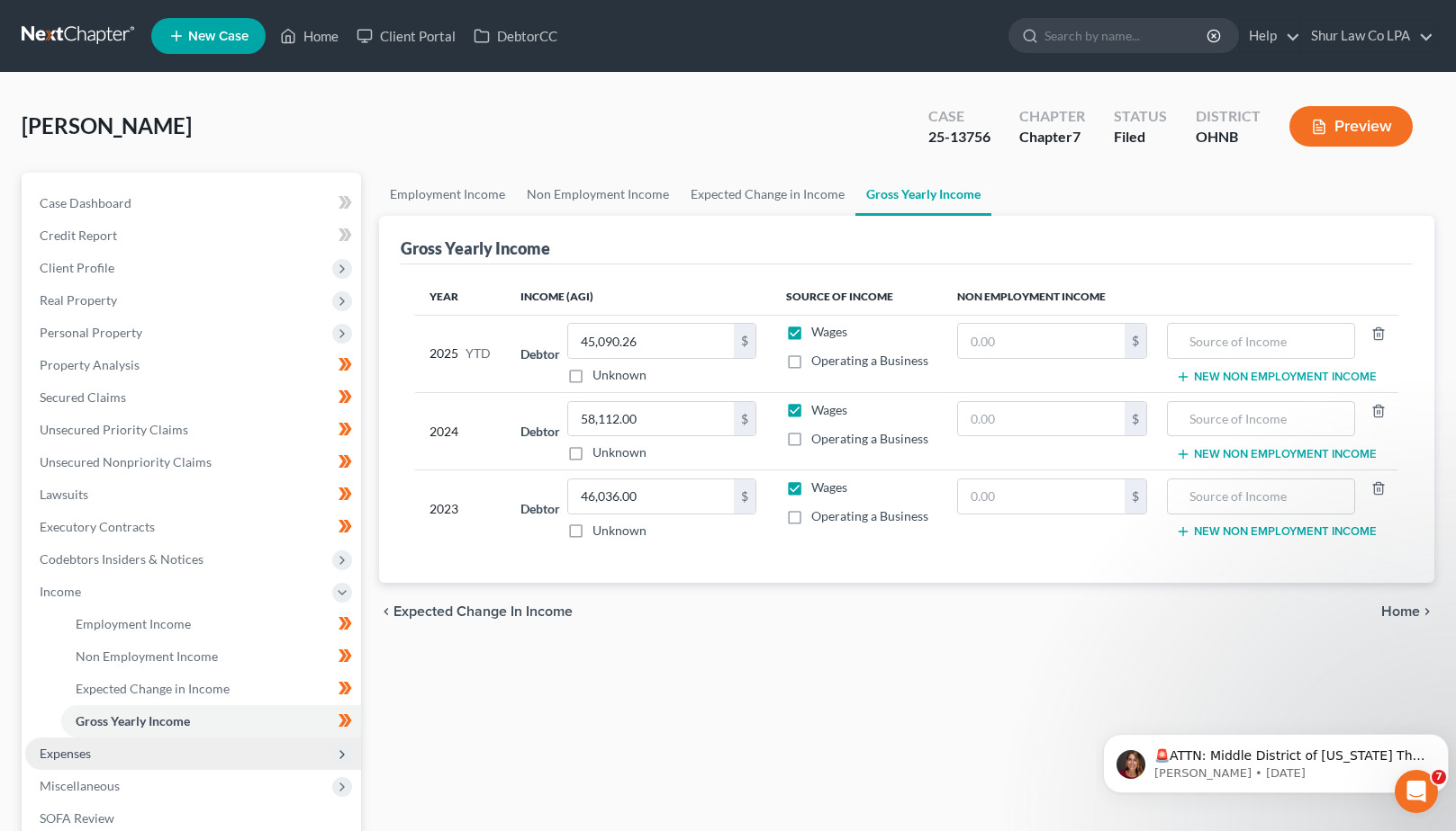
click at [78, 746] on span "Expenses" at bounding box center [66, 754] width 51 height 15
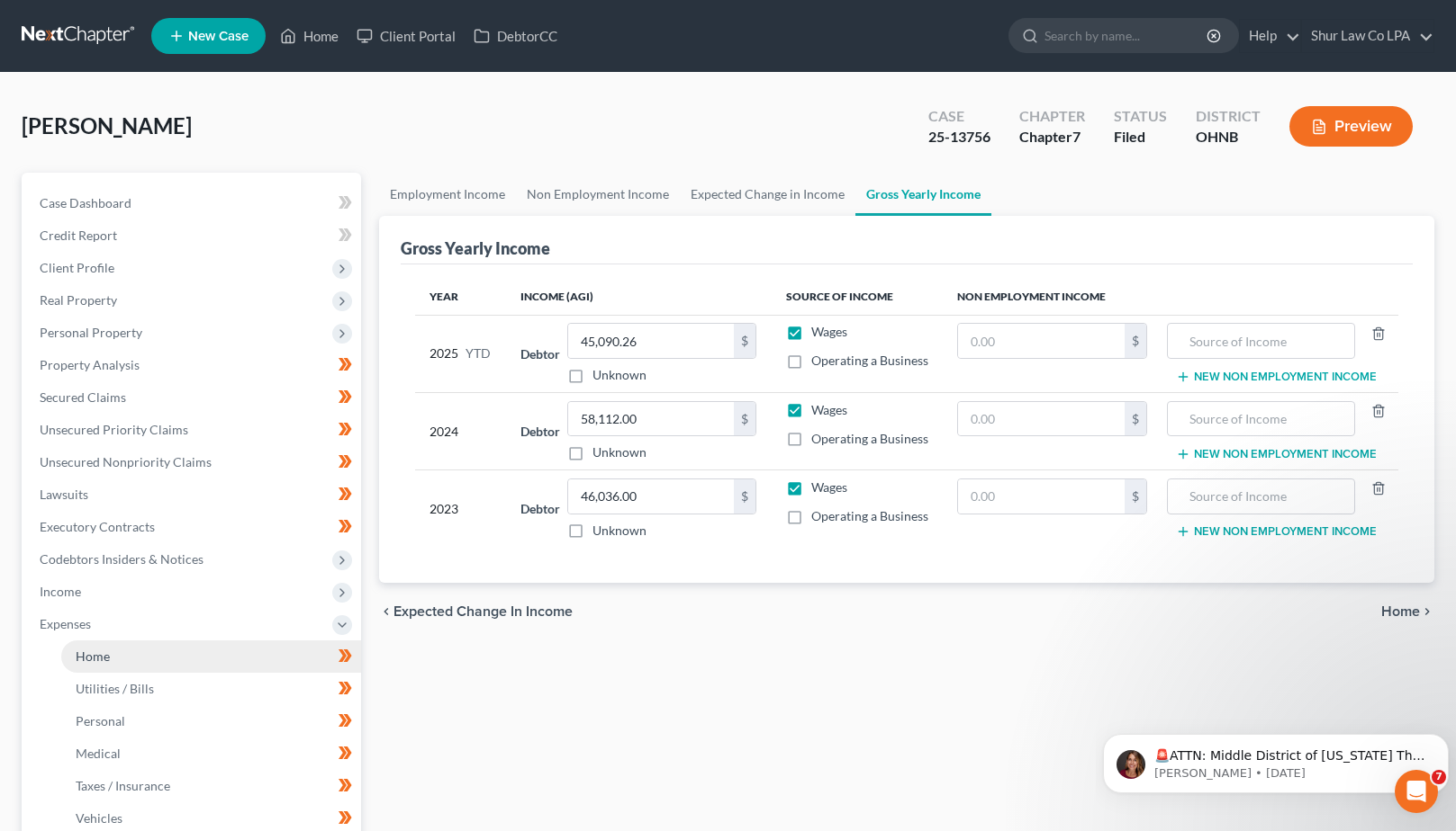
click at [178, 653] on link "Home" at bounding box center [211, 657] width 299 height 32
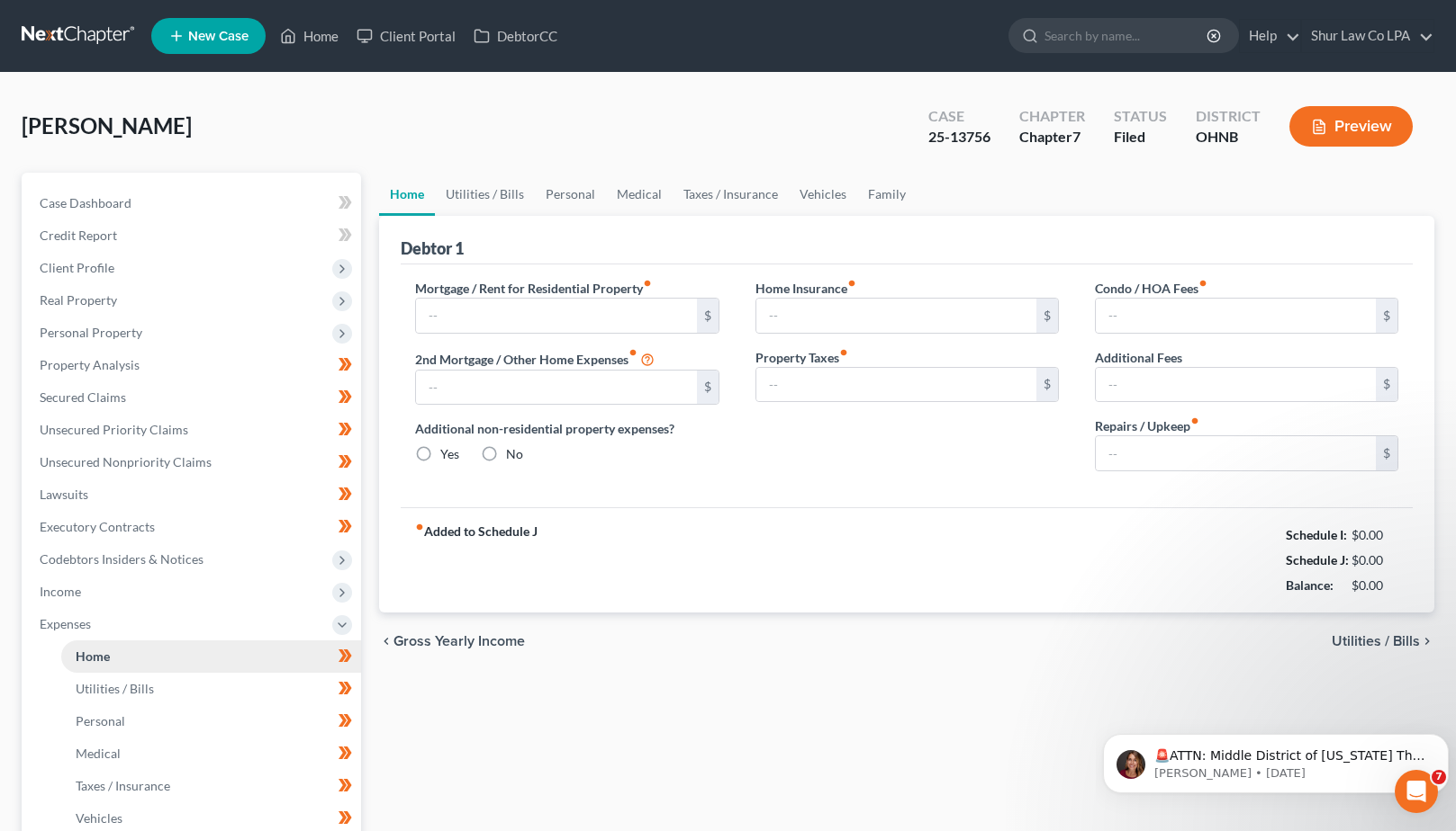
type input "1,418.26"
type input "0.00"
radio input "true"
type input "0.00"
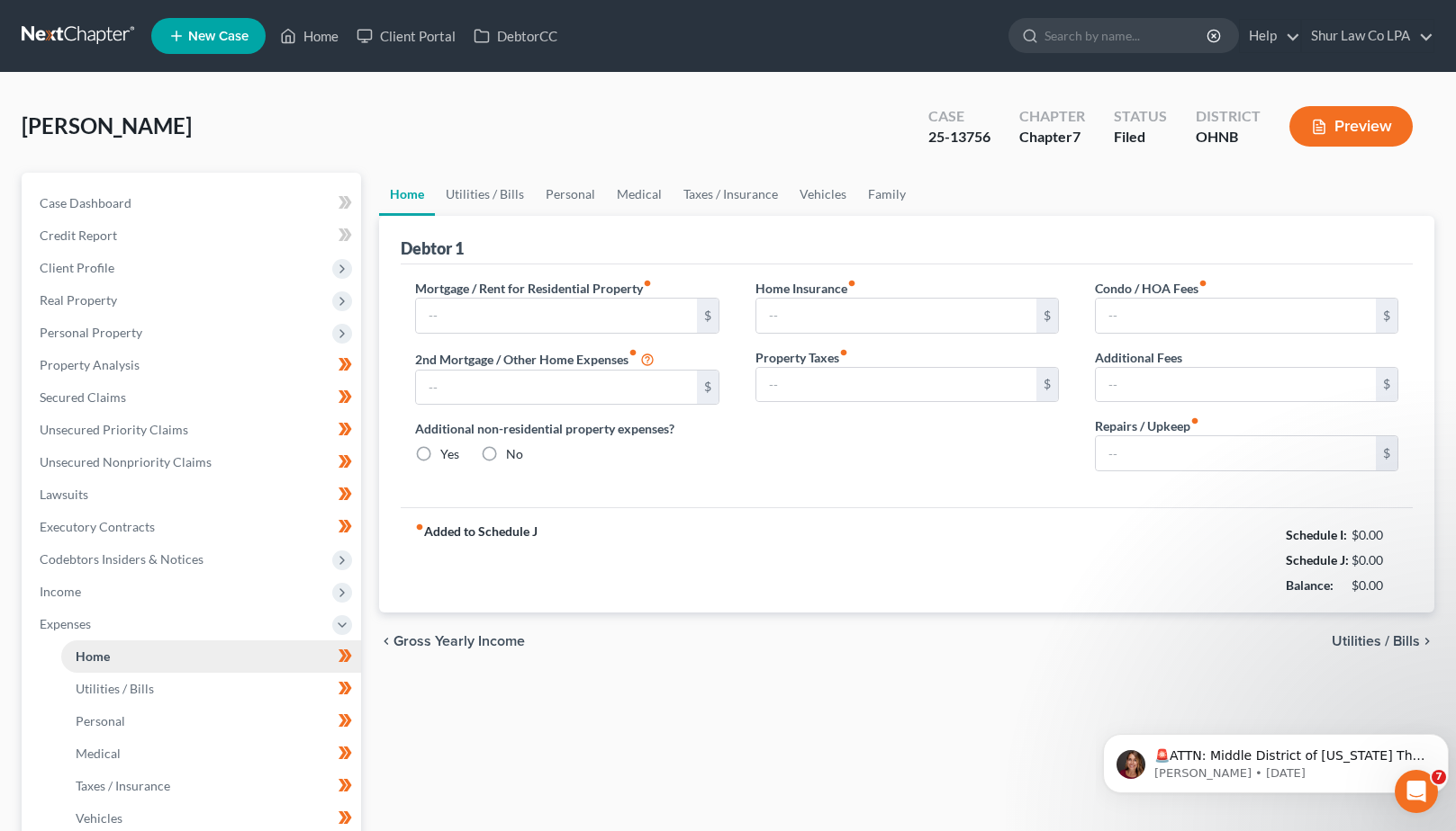
type input "0.00"
type input "50.00"
click at [490, 198] on link "Utilities / Bills" at bounding box center [484, 193] width 100 height 43
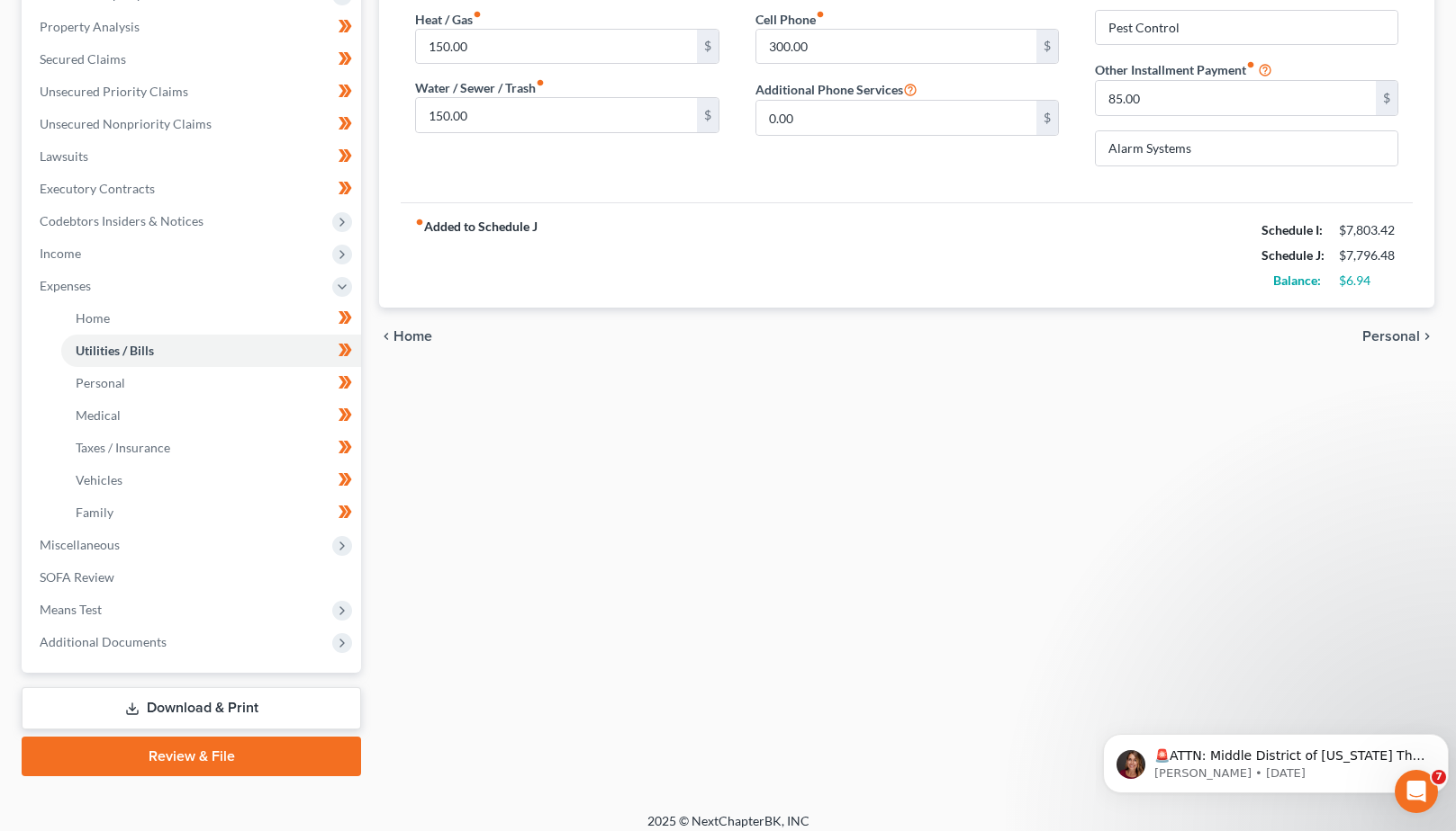
scroll to position [352, 0]
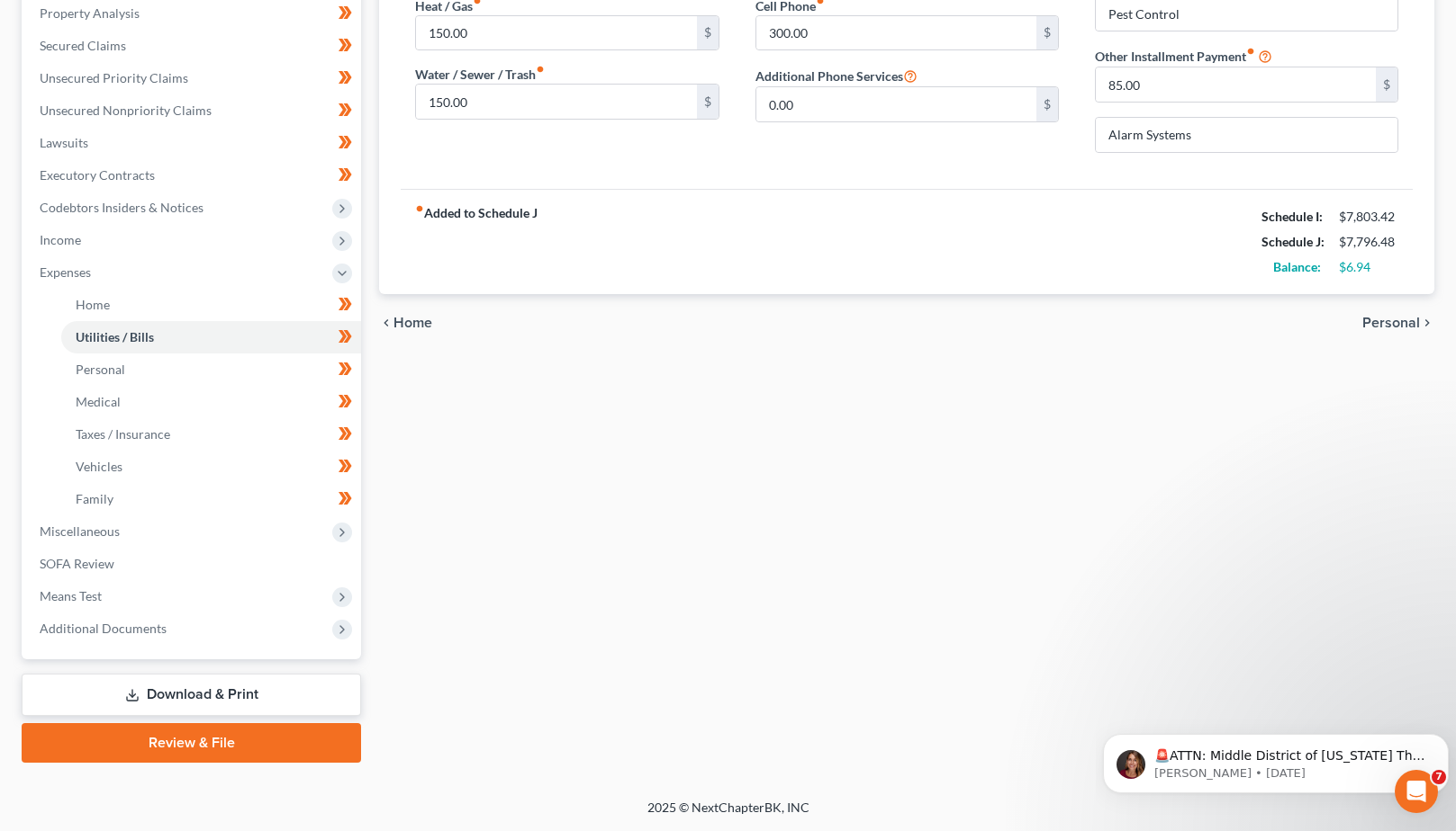
drag, startPoint x: 1466, startPoint y: 472, endPoint x: 346, endPoint y: 34, distance: 1202.6
click at [92, 598] on span "Means Test" at bounding box center [71, 596] width 62 height 15
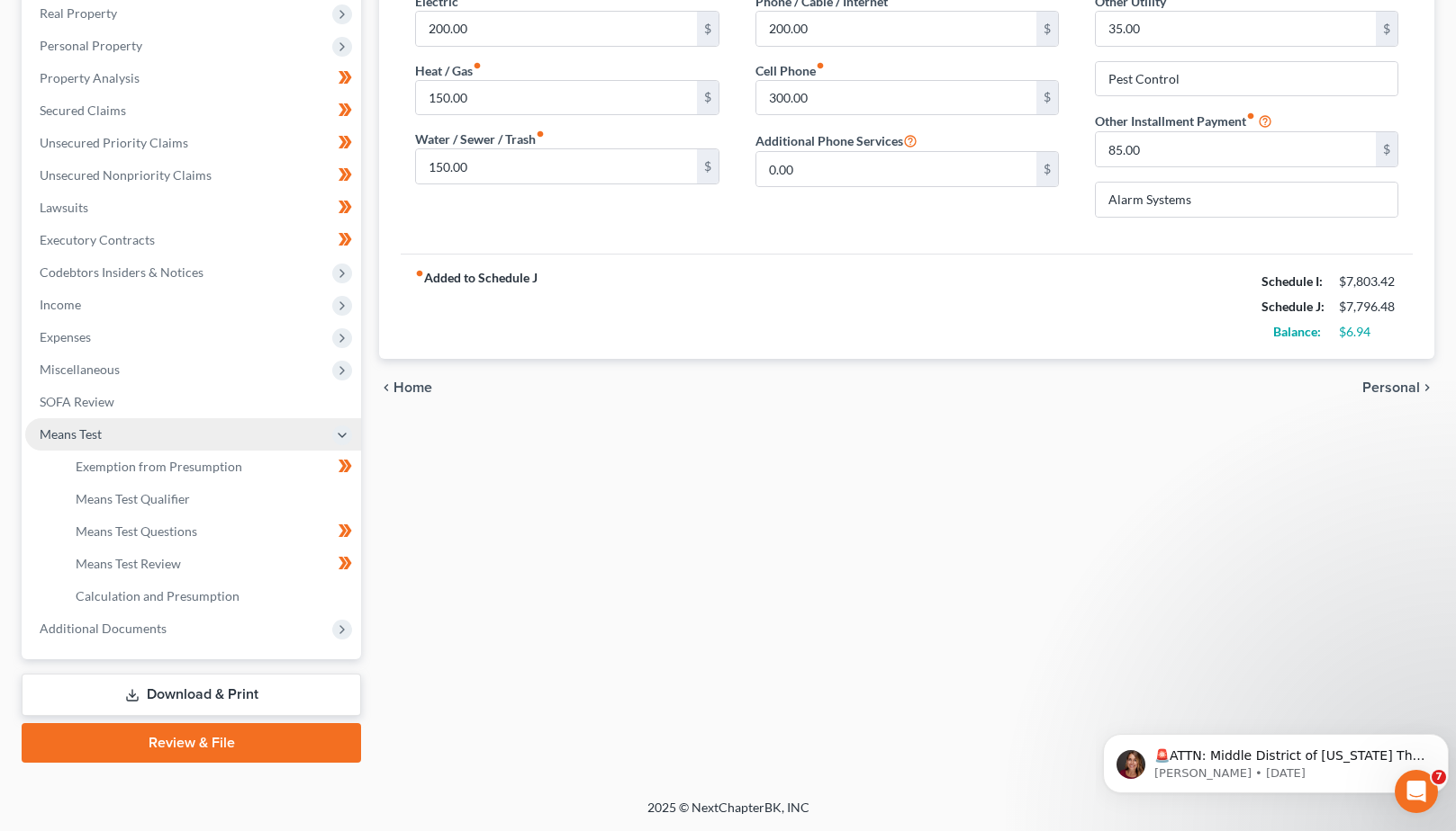
scroll to position [287, 0]
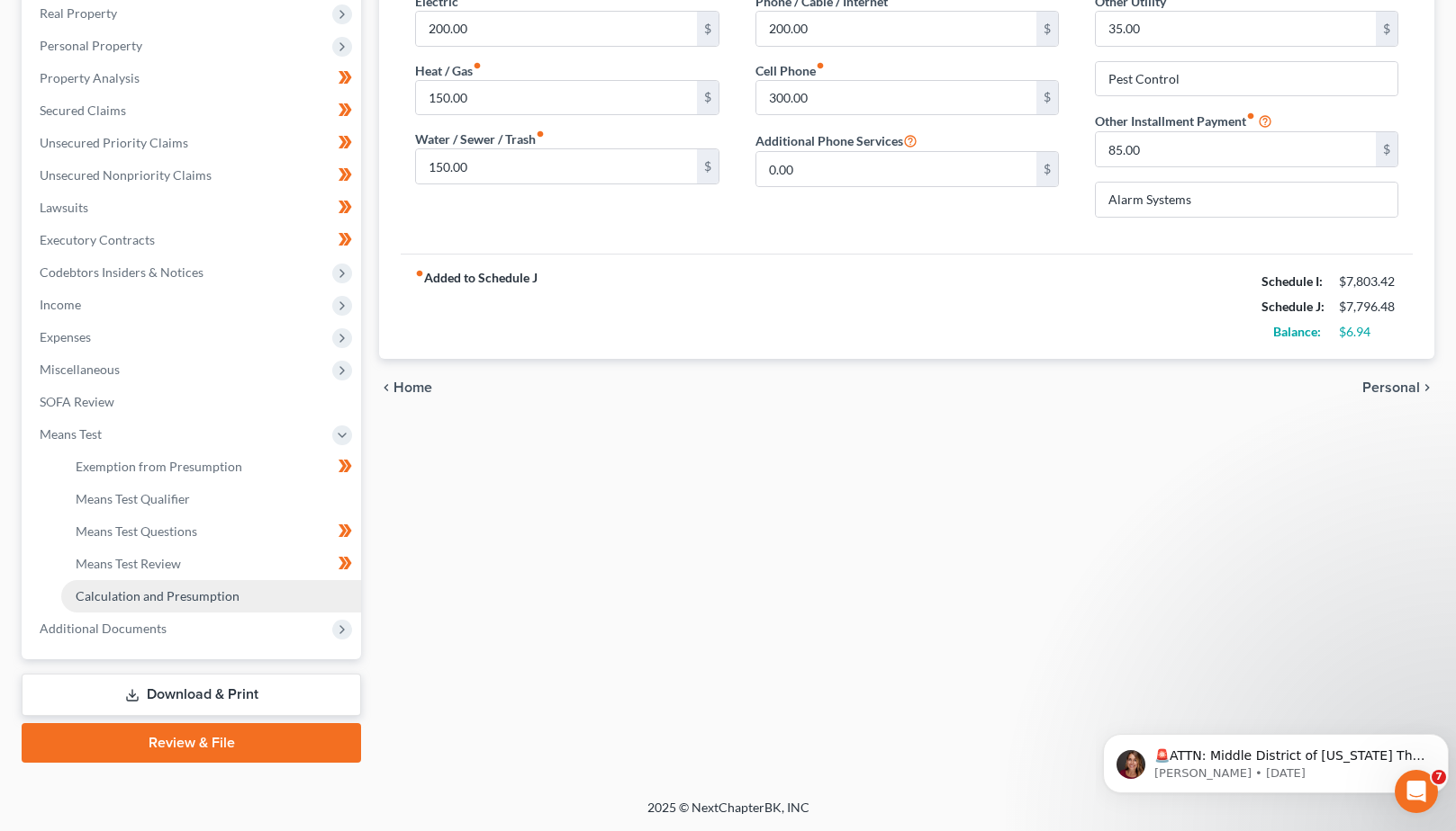
click at [119, 599] on span "Calculation and Presumption" at bounding box center [157, 596] width 164 height 15
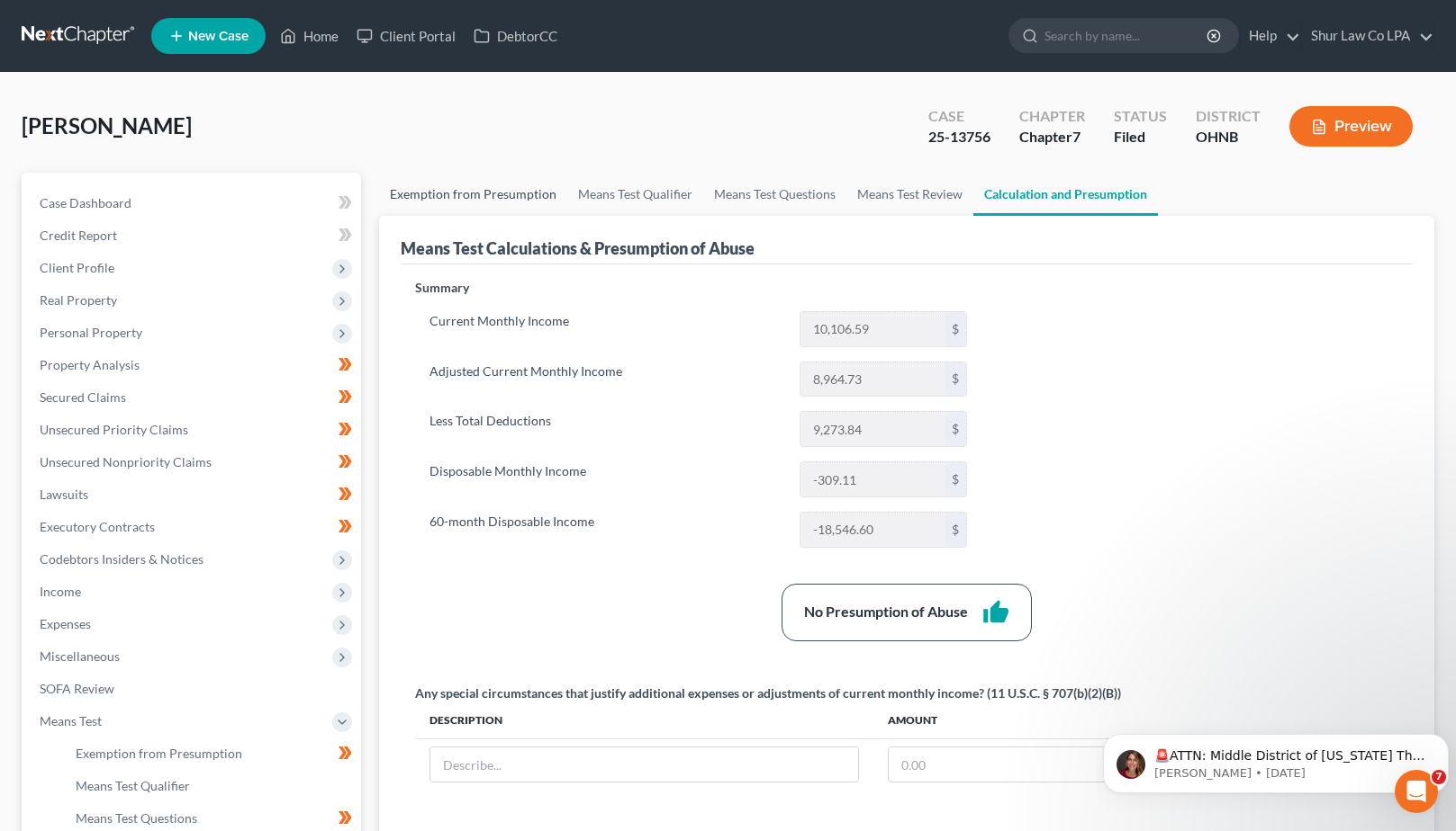
click at [481, 196] on link "Exemption from Presumption" at bounding box center [472, 193] width 188 height 43
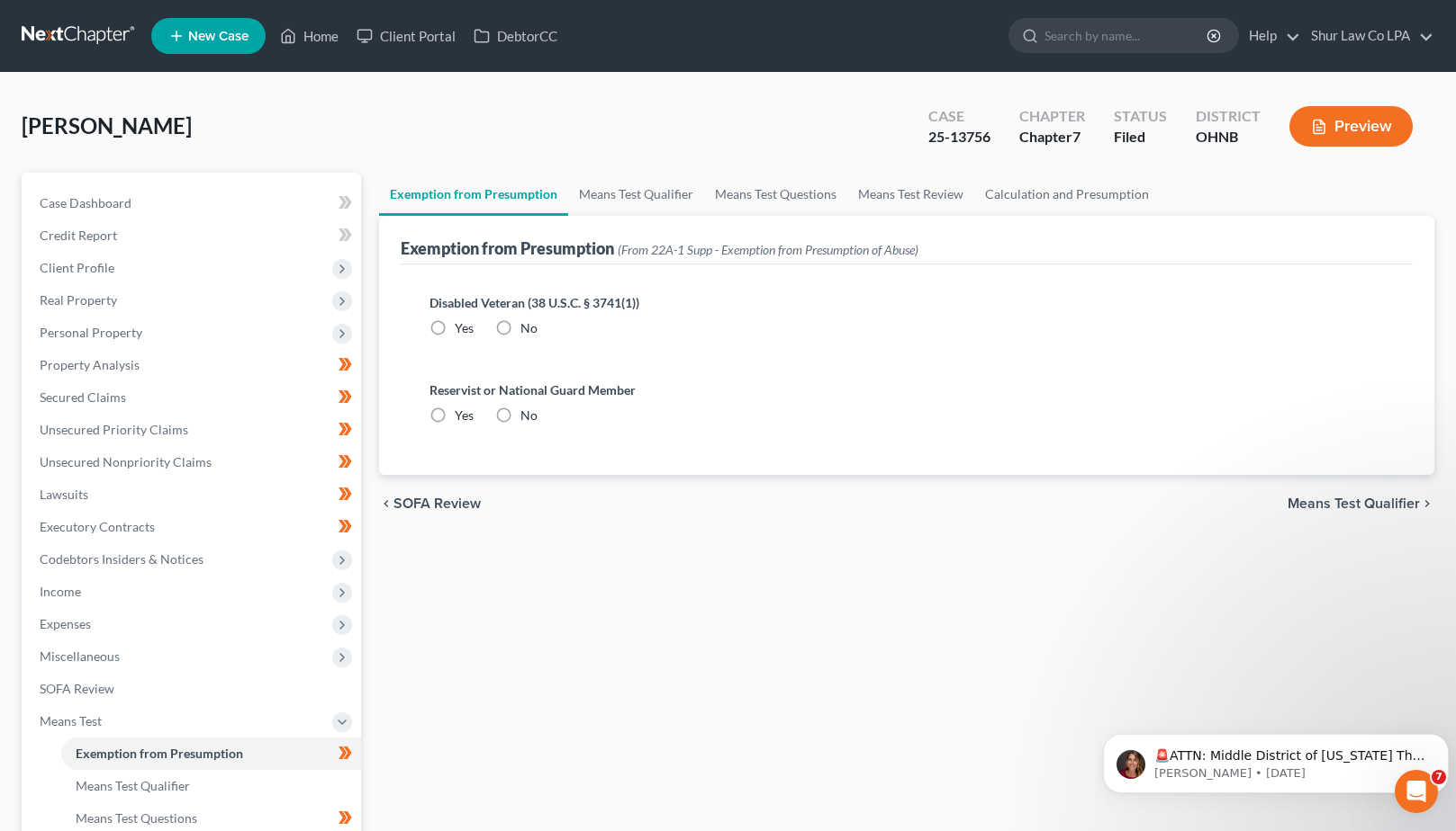
radio input "true"
click at [620, 202] on link "Means Test Qualifier" at bounding box center [636, 193] width 136 height 43
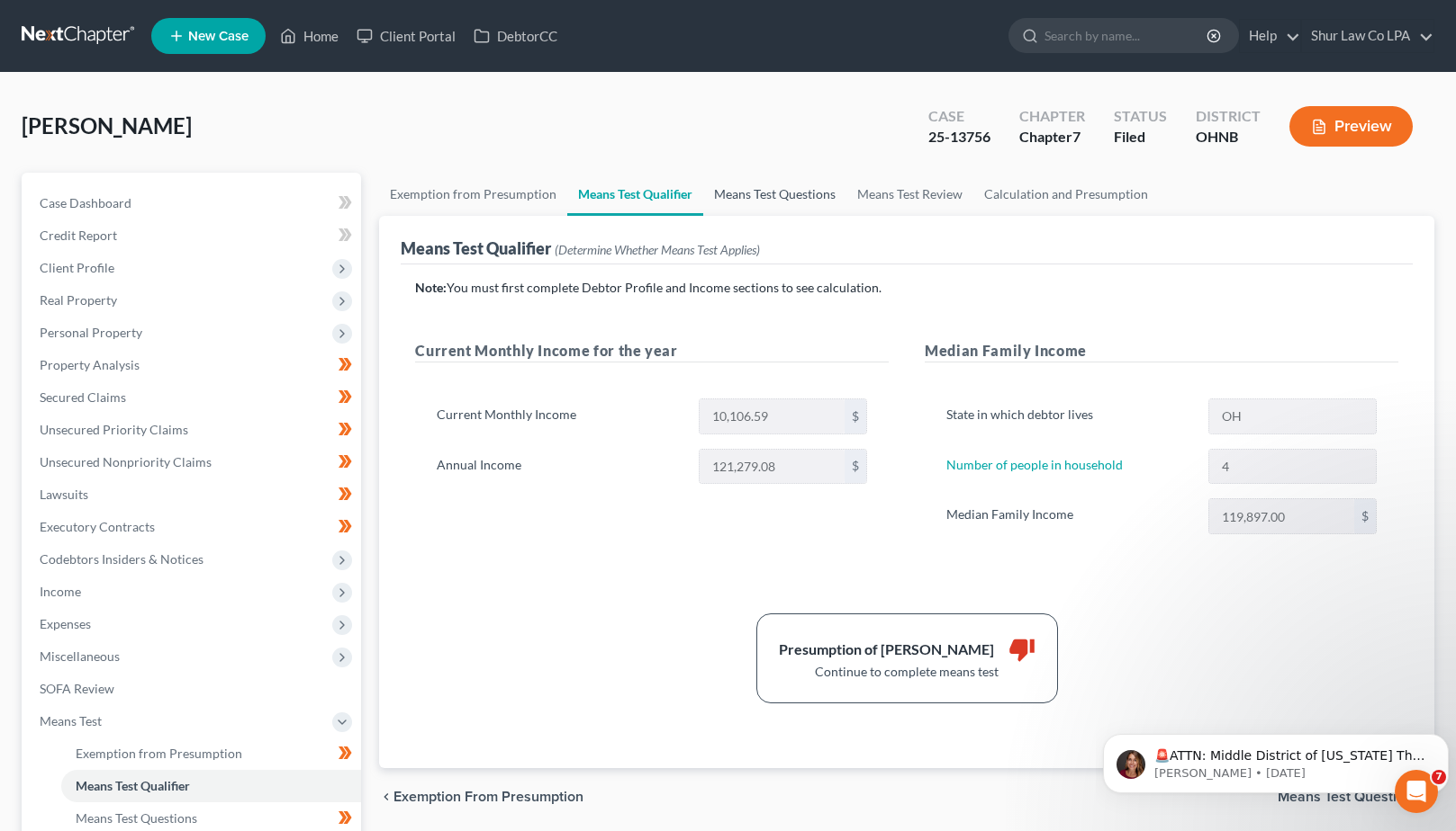
click at [755, 194] on link "Means Test Questions" at bounding box center [774, 193] width 143 height 43
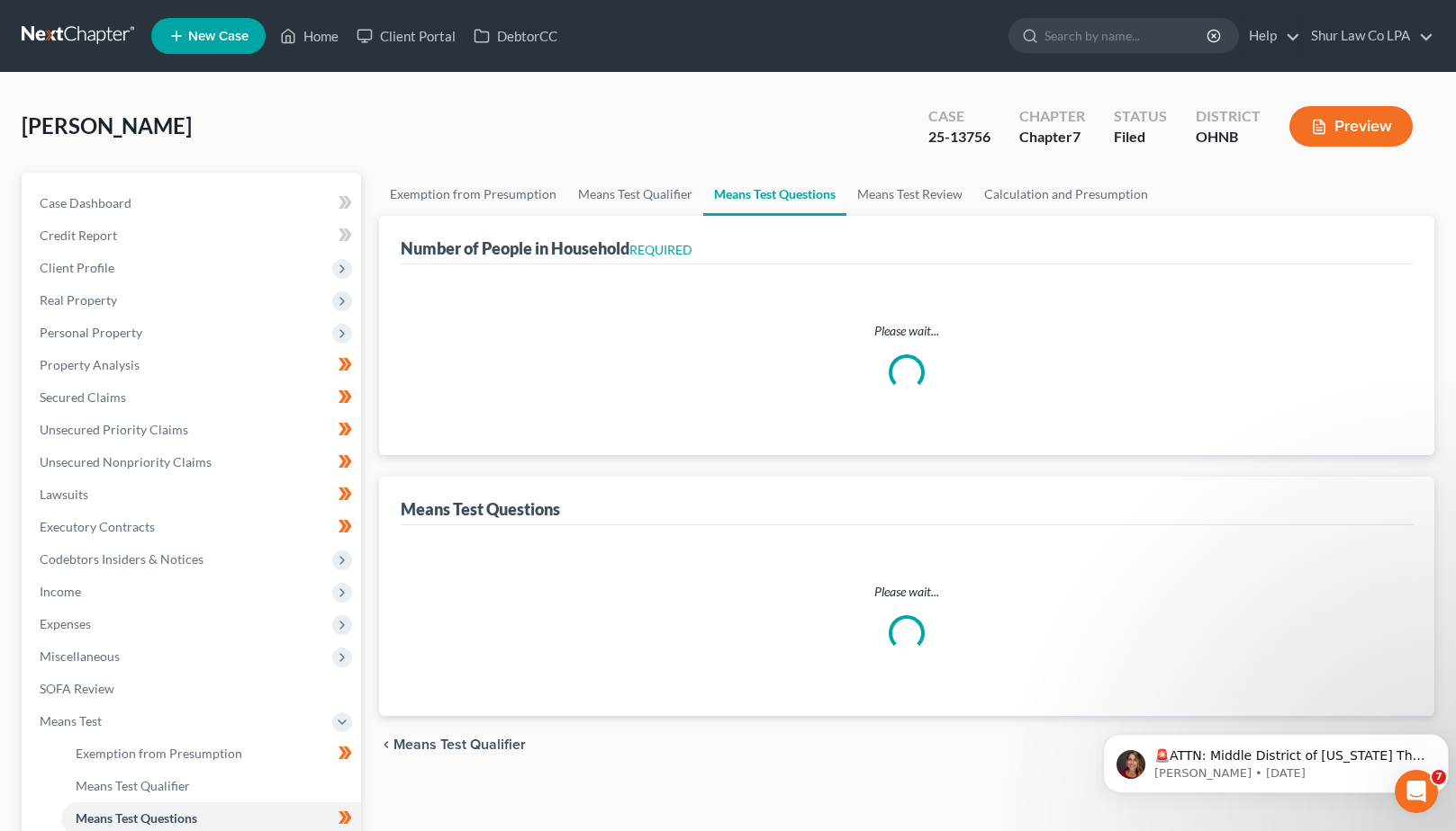
select select "1"
select select "60"
select select "4"
select select "0"
select select "1"
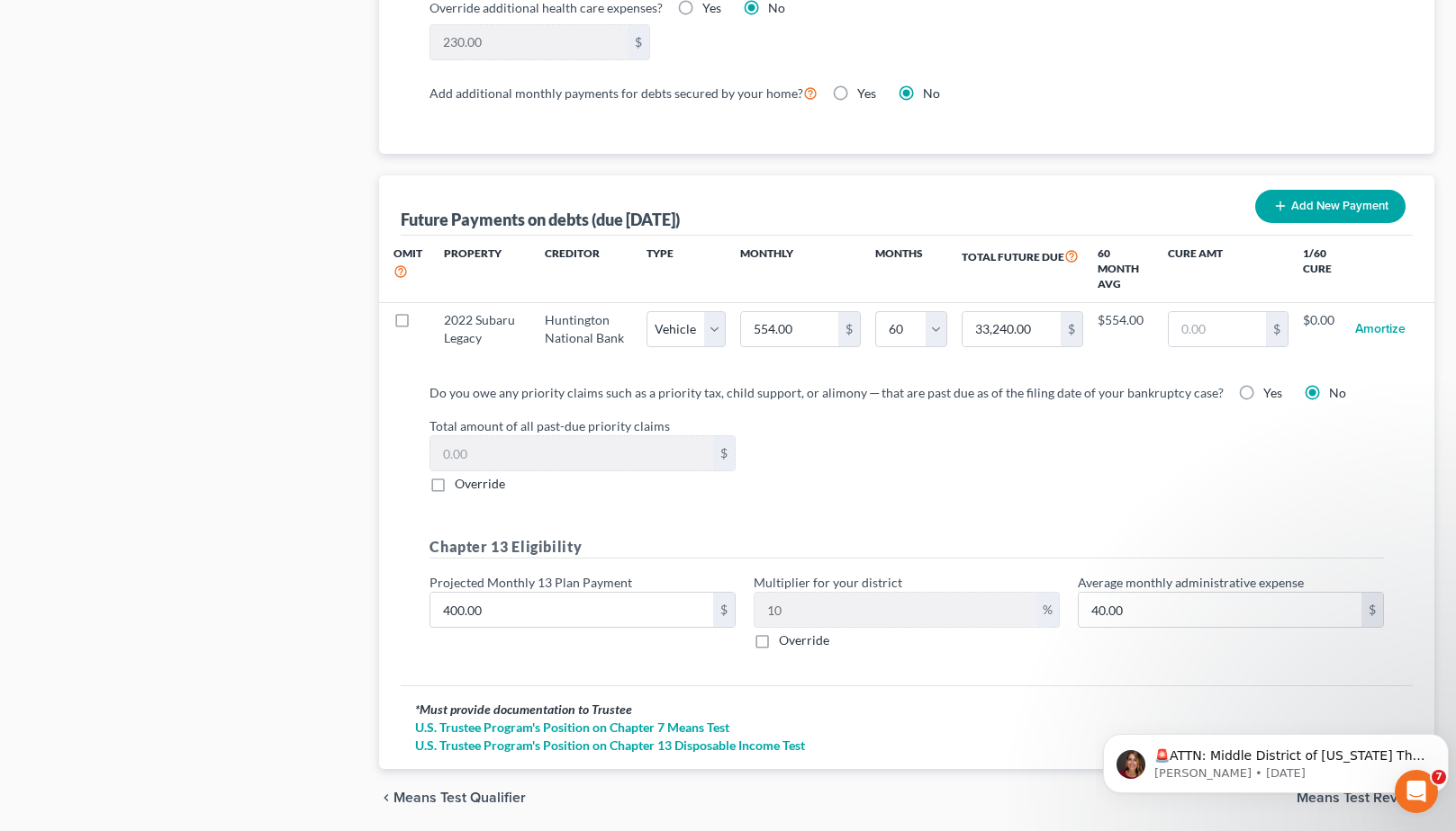
scroll to position [1716, 0]
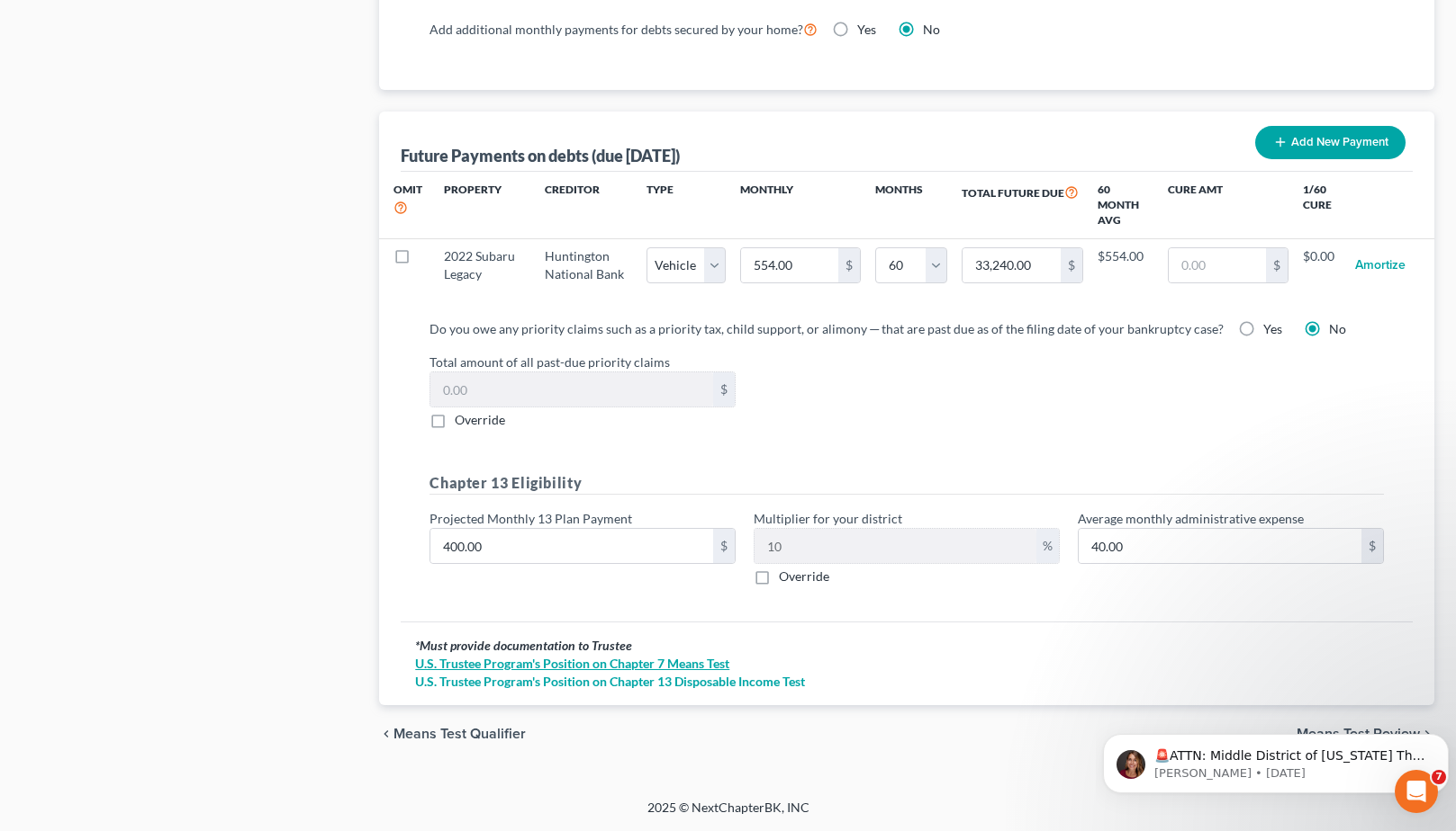
click at [630, 667] on link "U.S. Trustee Program's Position on Chapter 7 Means Test" at bounding box center [906, 663] width 983 height 18
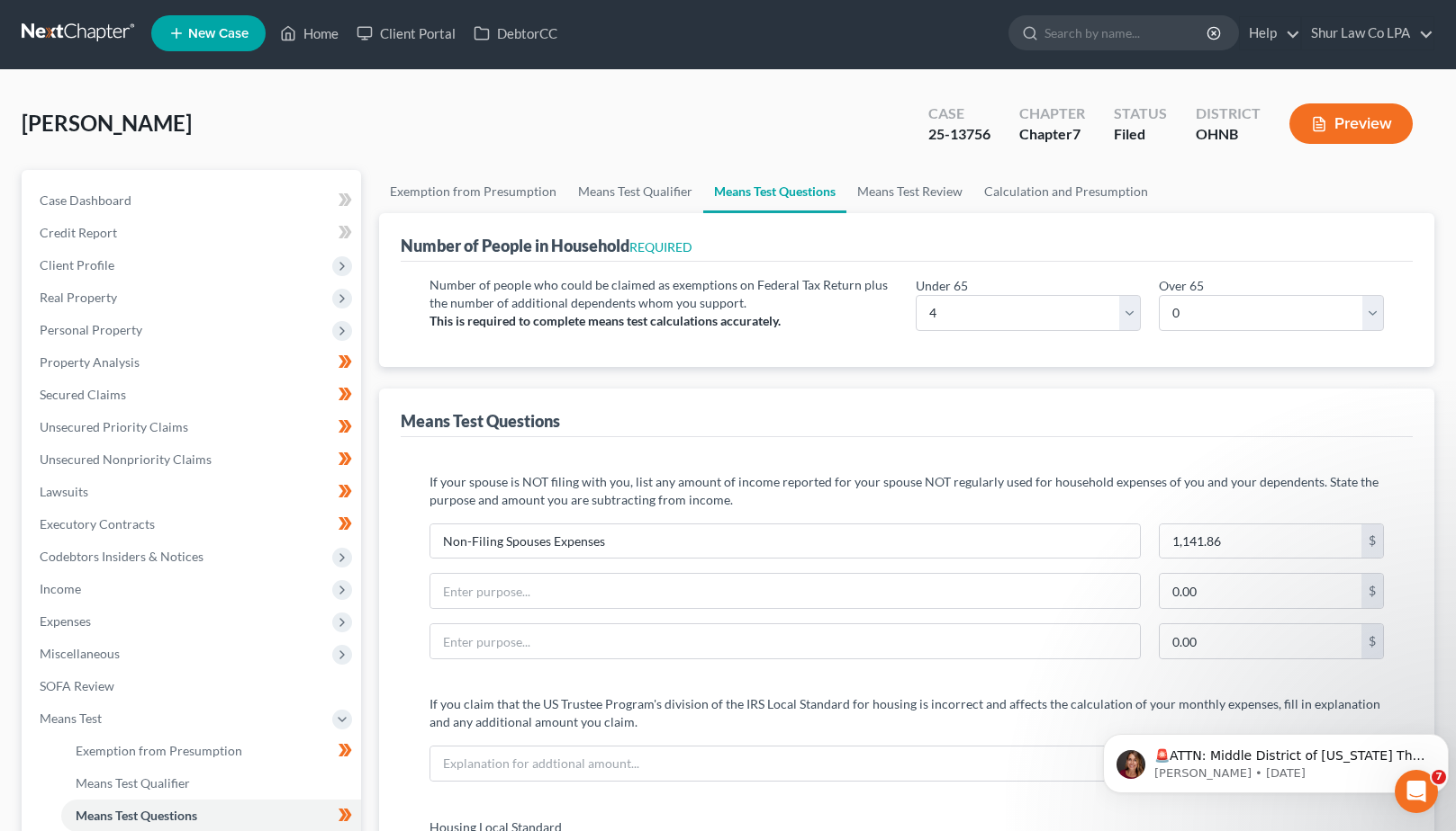
scroll to position [0, 0]
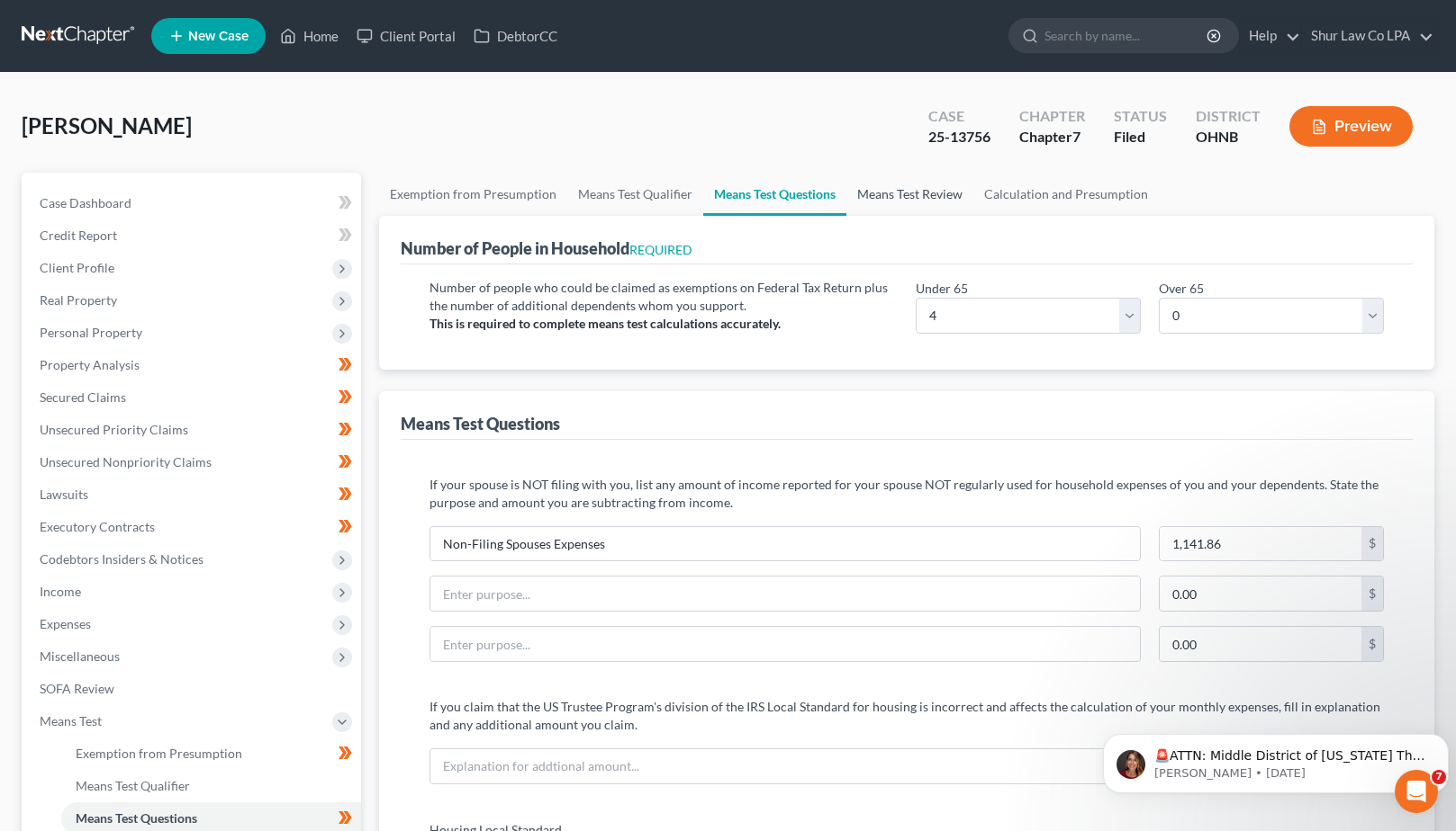
click at [934, 205] on link "Means Test Review" at bounding box center [909, 193] width 127 height 43
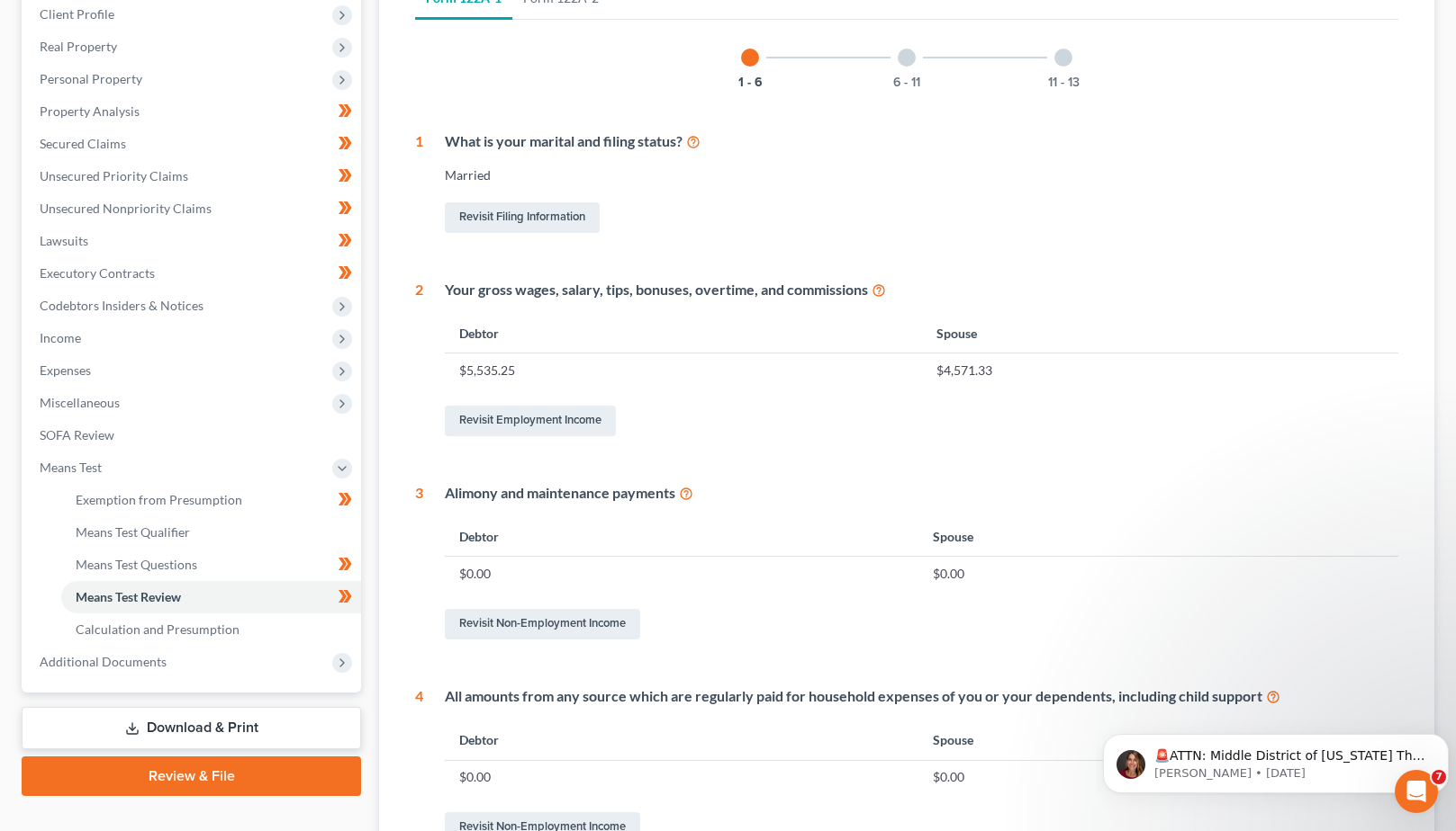
scroll to position [259, 0]
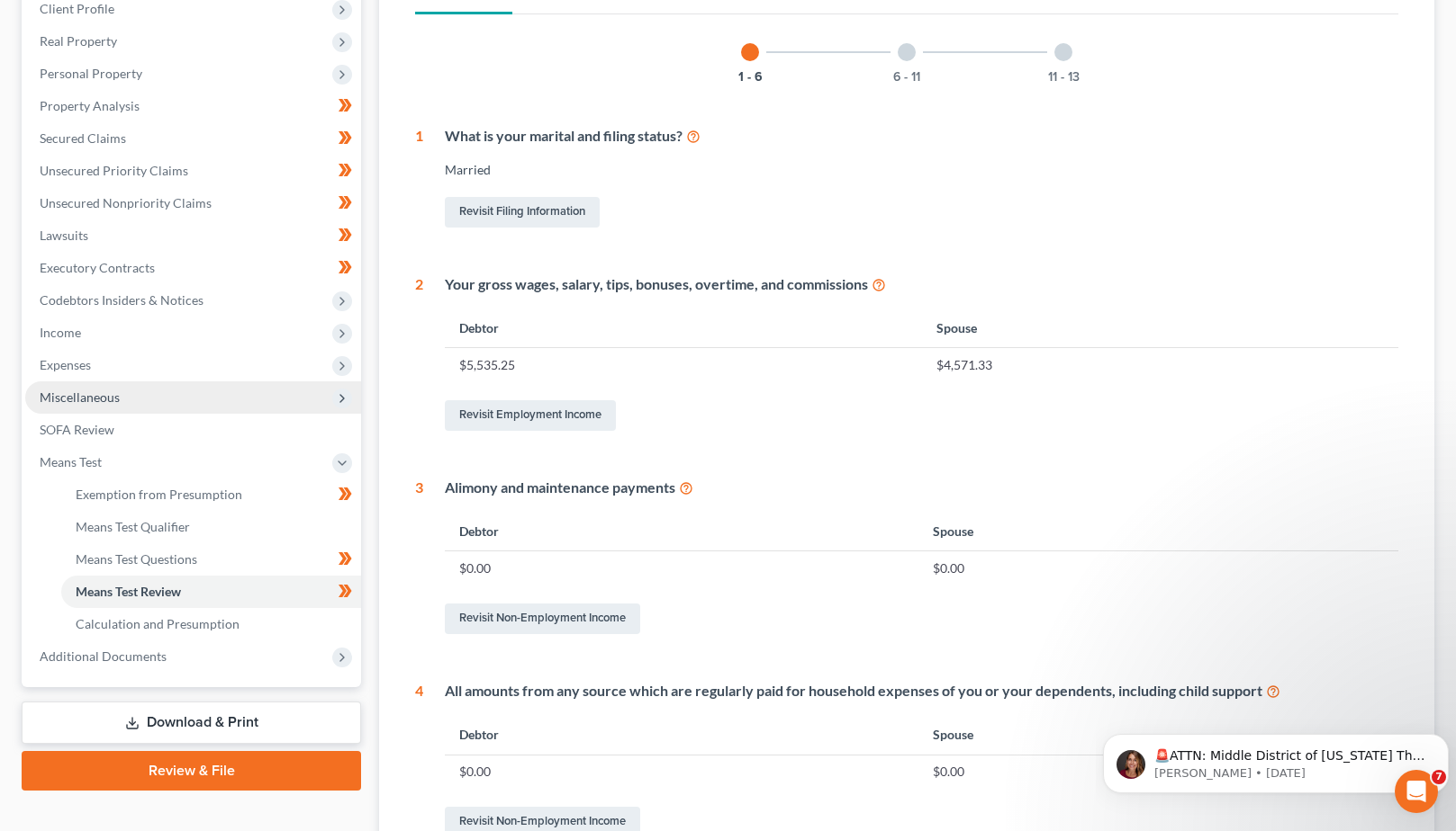
click at [80, 393] on span "Miscellaneous" at bounding box center [80, 397] width 80 height 15
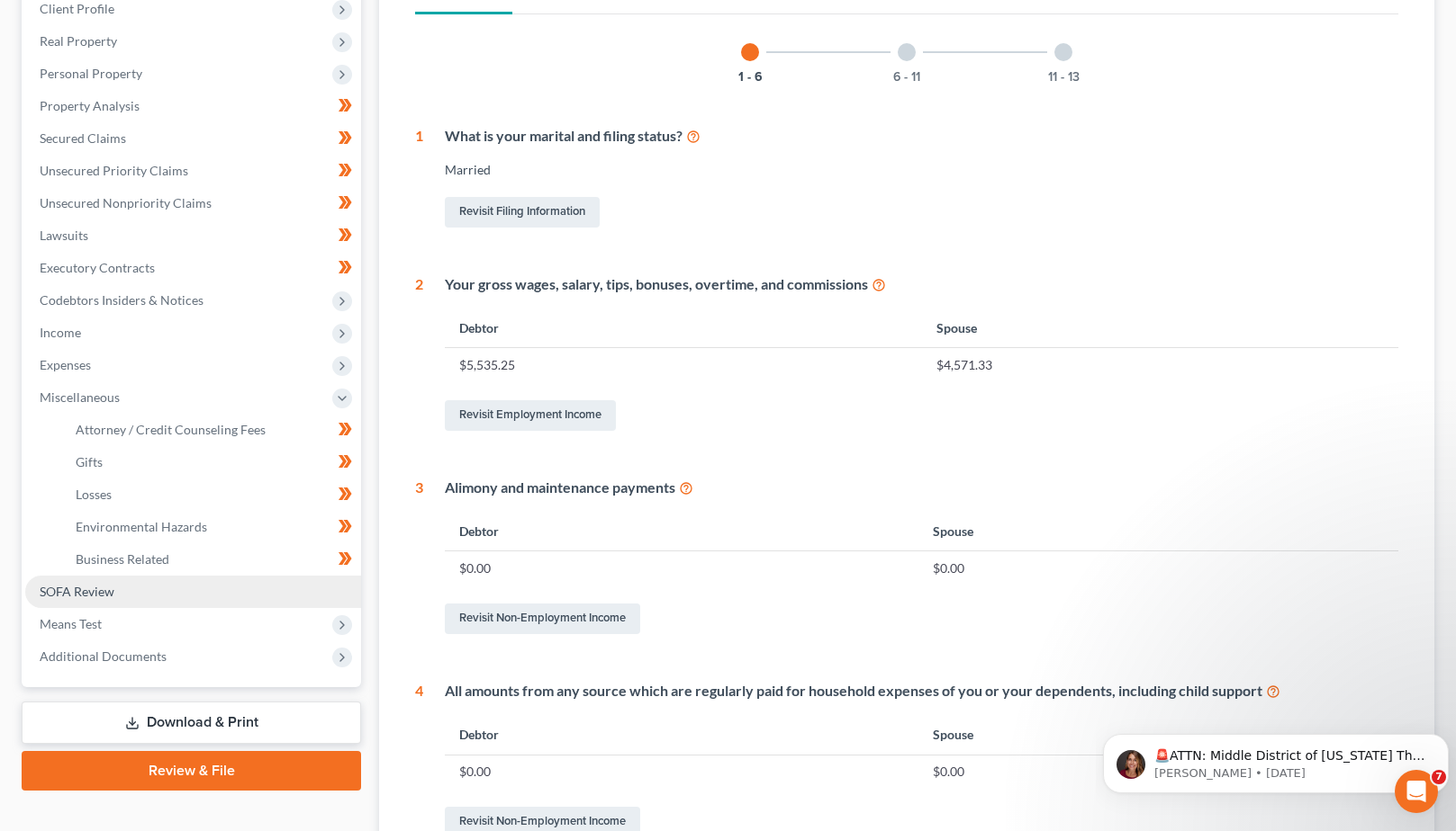
click at [64, 584] on span "SOFA Review" at bounding box center [77, 592] width 74 height 15
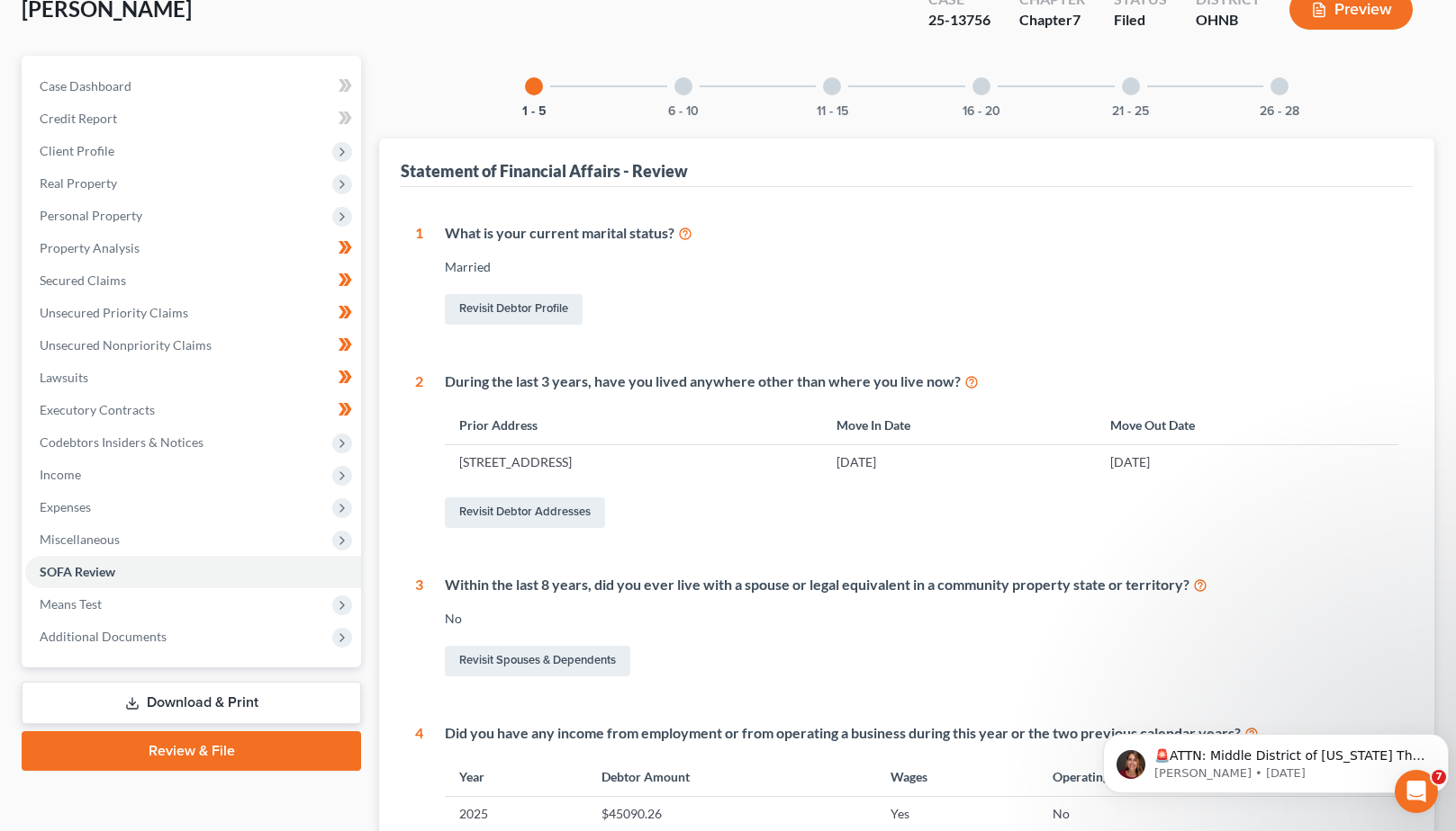
scroll to position [111, 0]
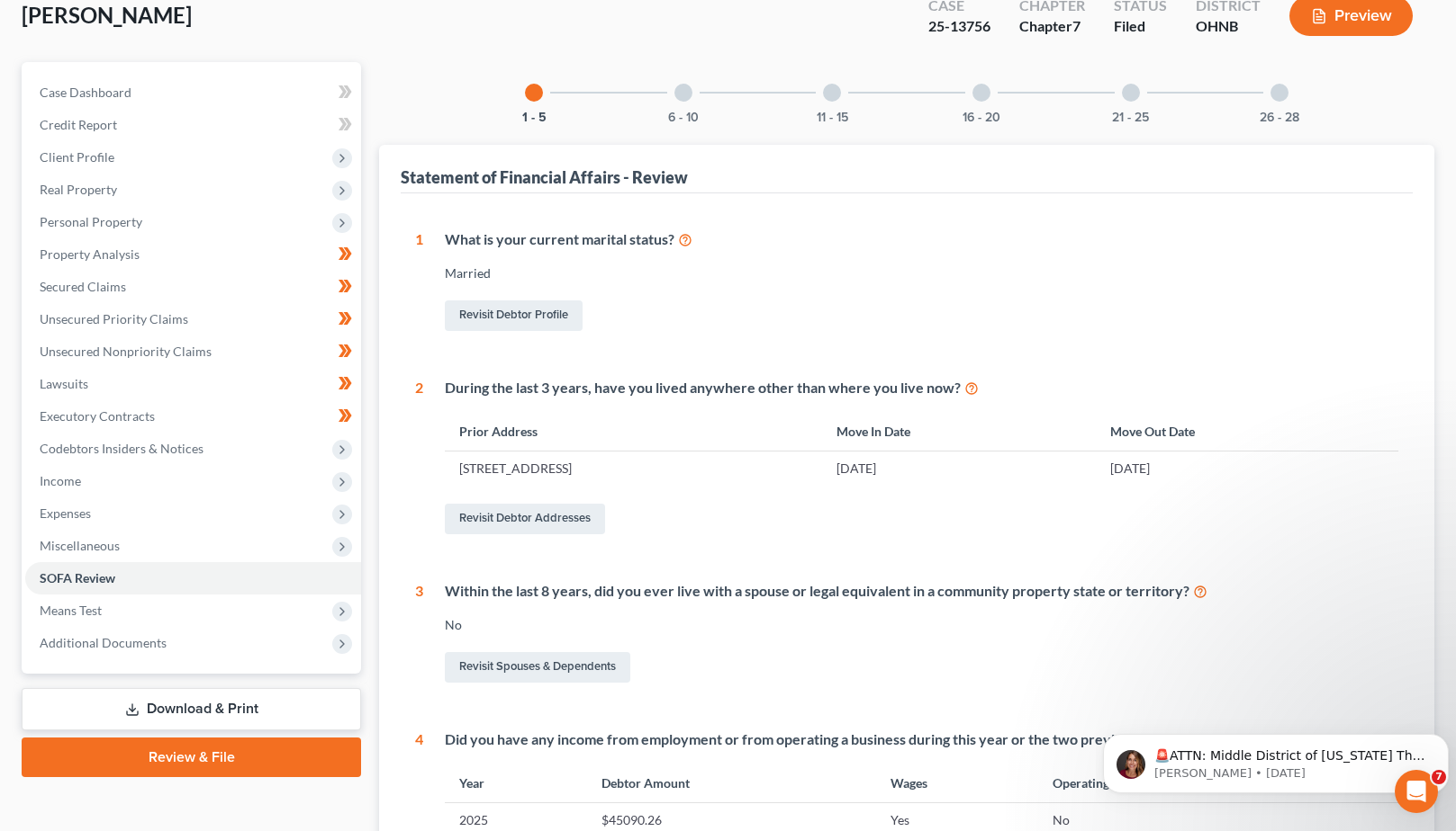
click at [684, 91] on div at bounding box center [683, 92] width 18 height 18
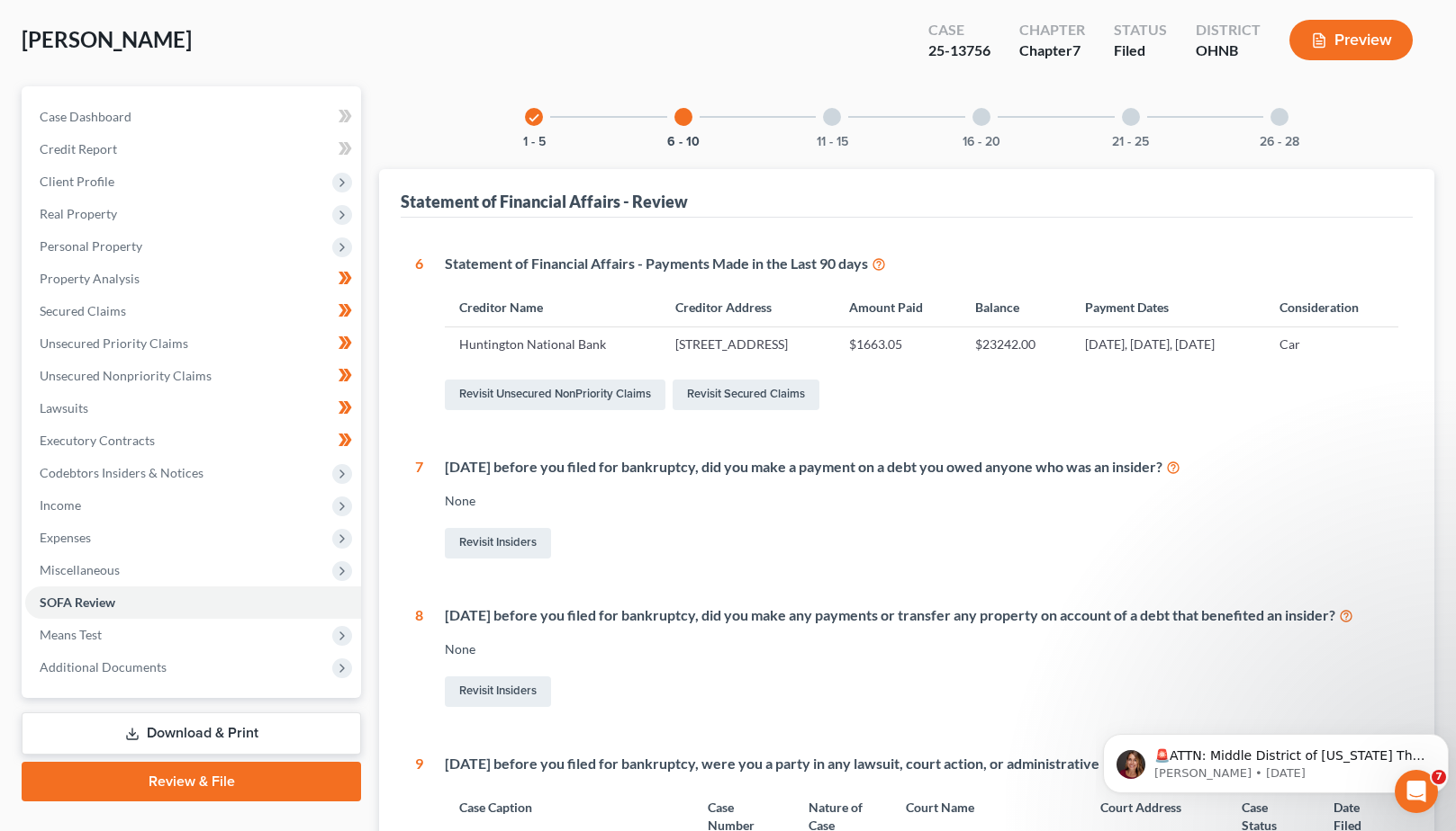
scroll to position [94, 0]
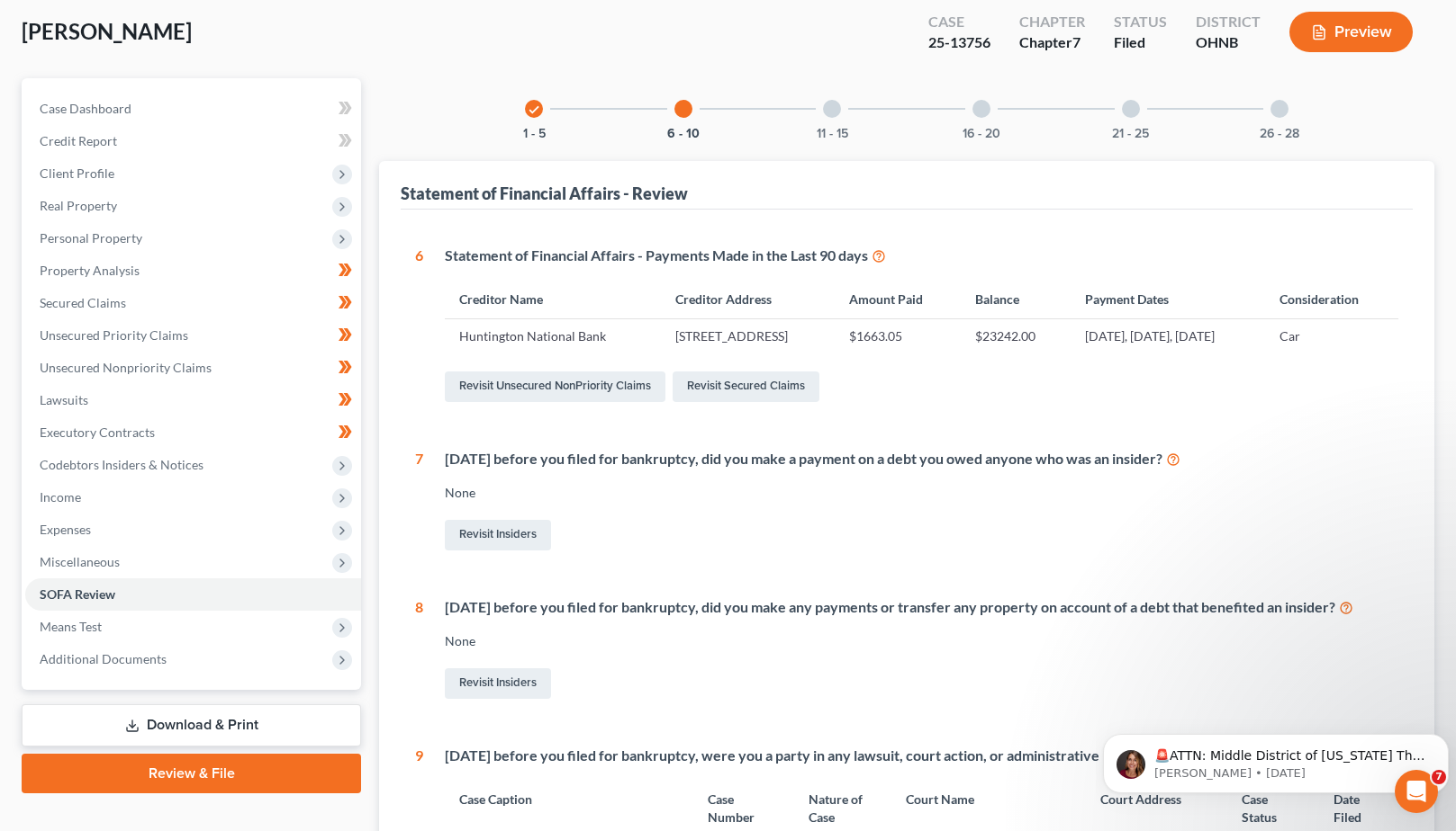
click at [834, 111] on div at bounding box center [831, 109] width 18 height 18
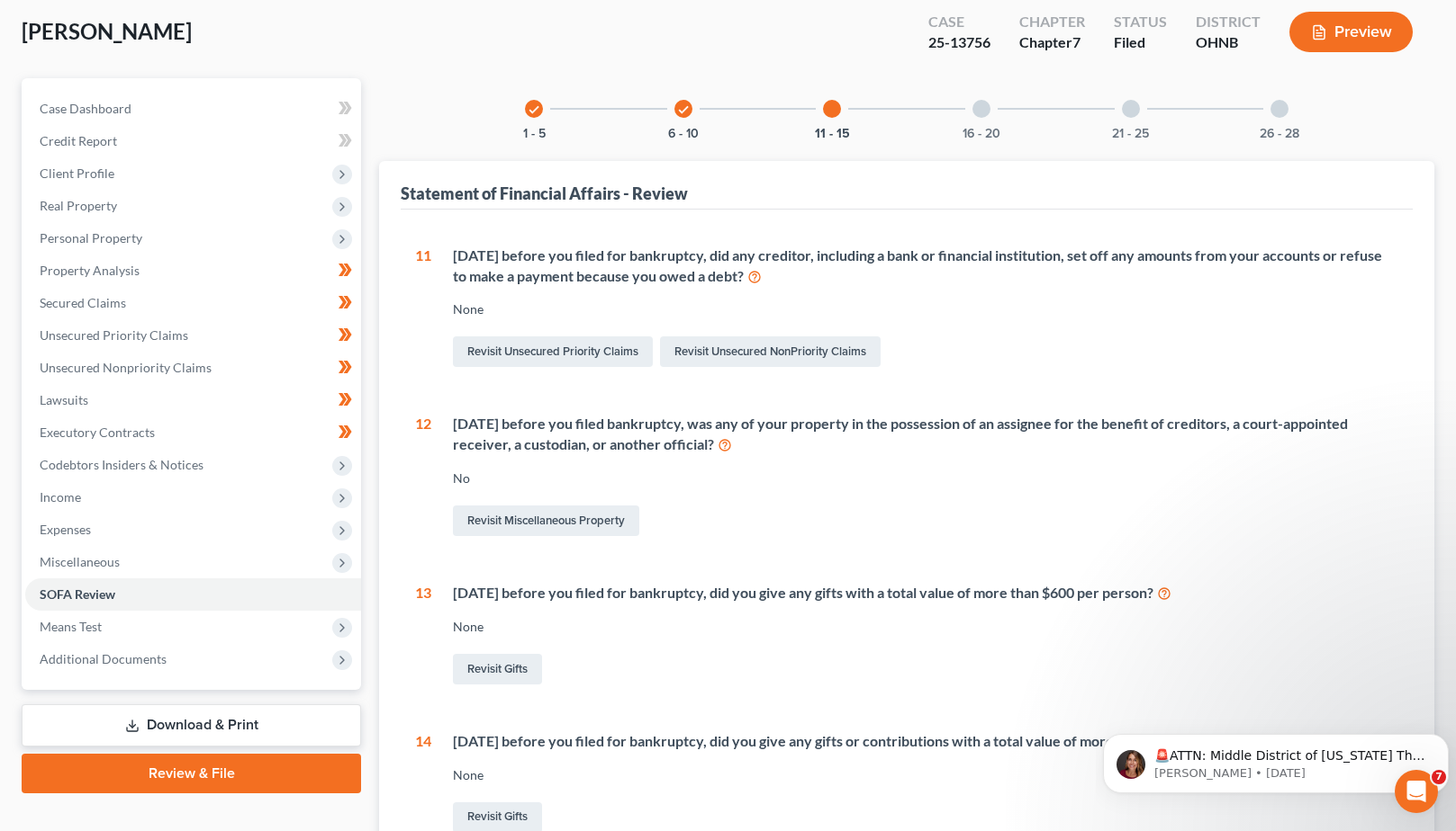
click at [983, 119] on div "16 - 20" at bounding box center [981, 109] width 61 height 61
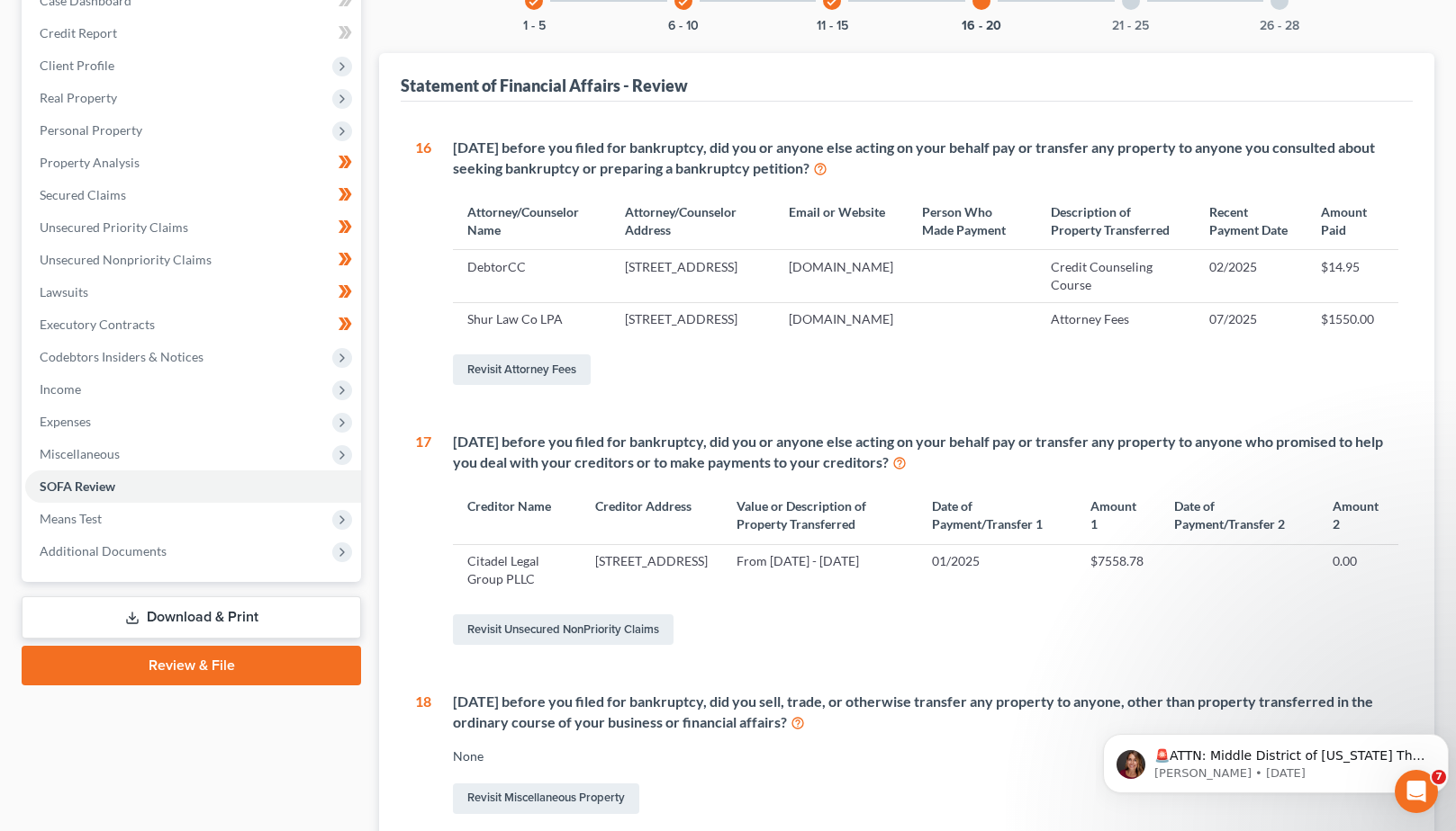
scroll to position [204, 0]
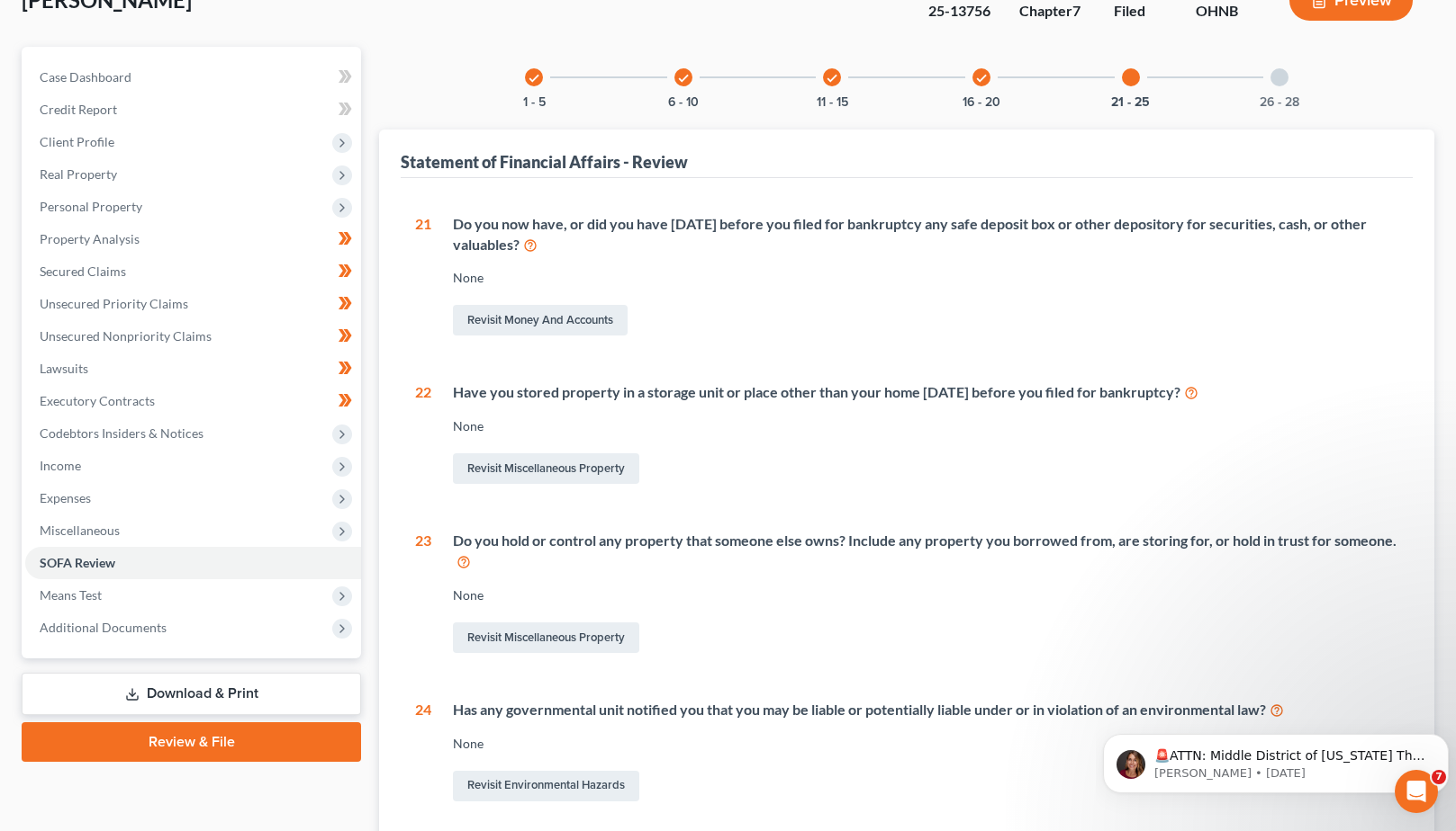
scroll to position [86, 0]
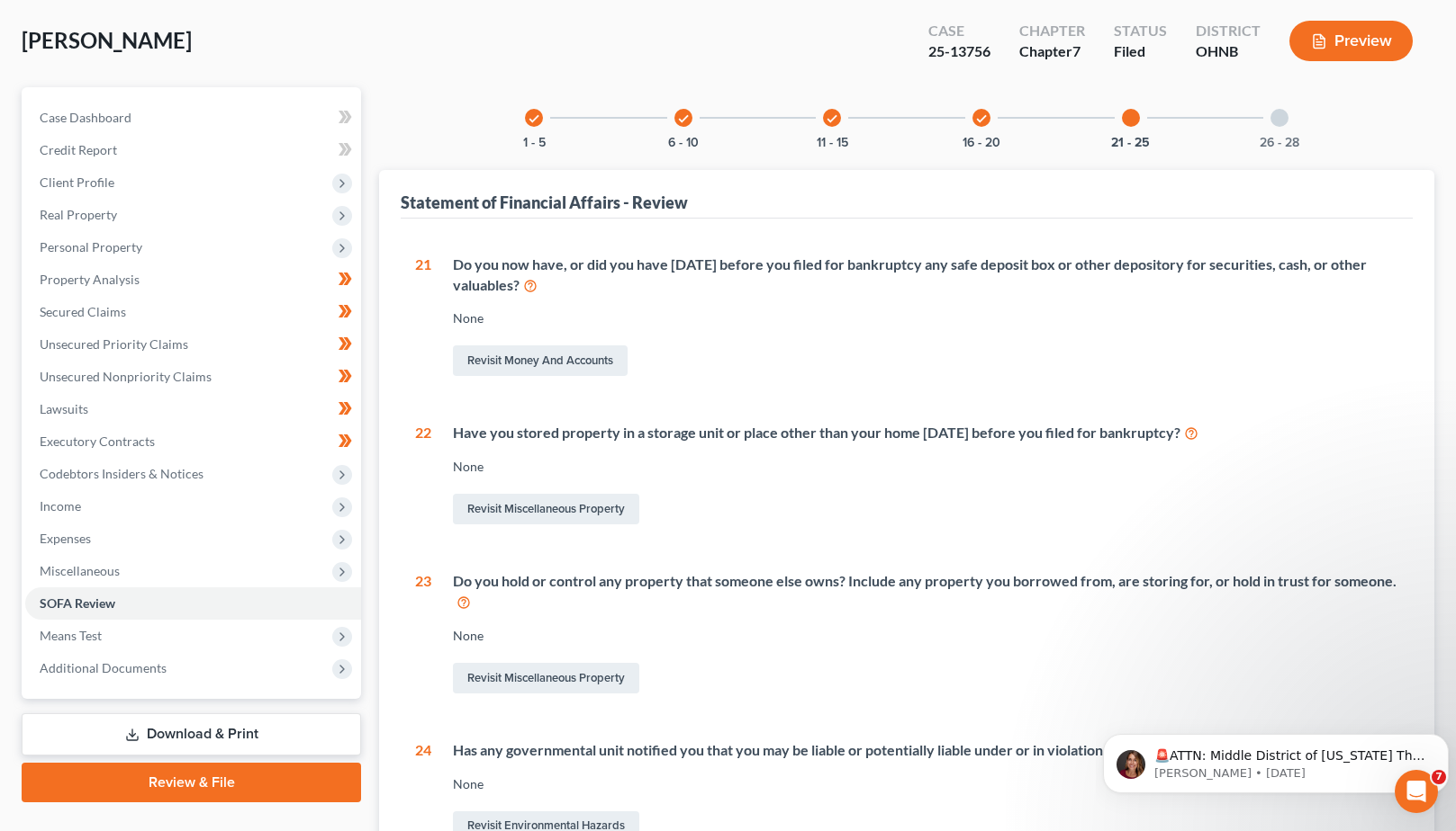
click at [1279, 113] on div at bounding box center [1279, 117] width 18 height 18
